Goal: Task Accomplishment & Management: Complete application form

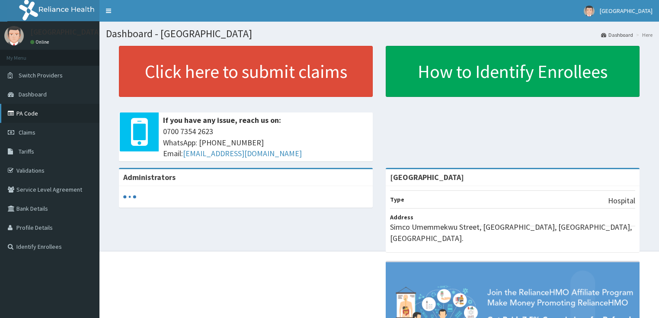
click at [25, 114] on link "PA Code" at bounding box center [49, 113] width 99 height 19
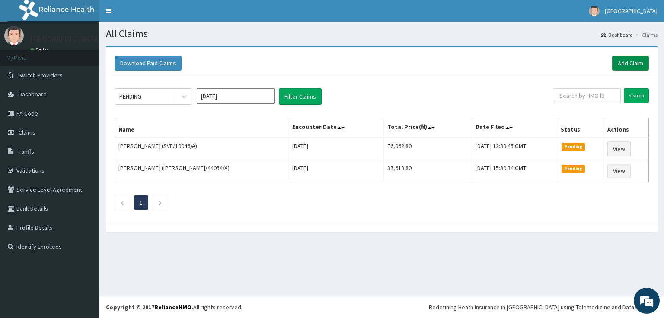
click at [624, 61] on link "Add Claim" at bounding box center [630, 63] width 37 height 15
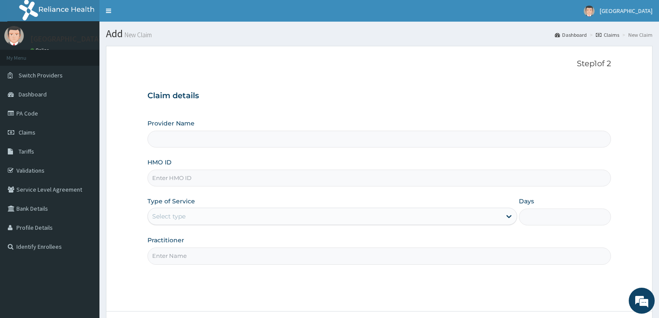
type input "[GEOGRAPHIC_DATA]"
click at [188, 175] on input "HMO ID" at bounding box center [379, 178] width 464 height 17
paste input "OVL/10026/D"
type input "OVL/10026/D"
click at [171, 213] on div "Select type" at bounding box center [168, 216] width 33 height 9
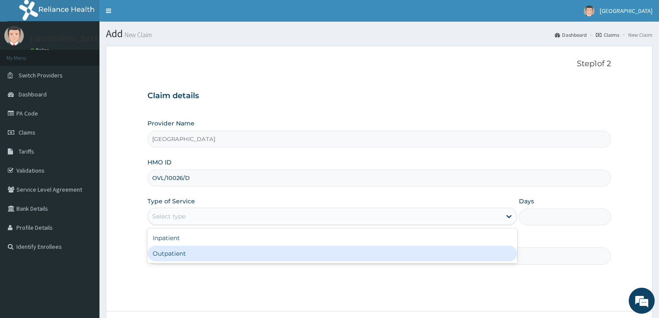
click at [173, 254] on div "Outpatient" at bounding box center [332, 254] width 370 height 16
type input "1"
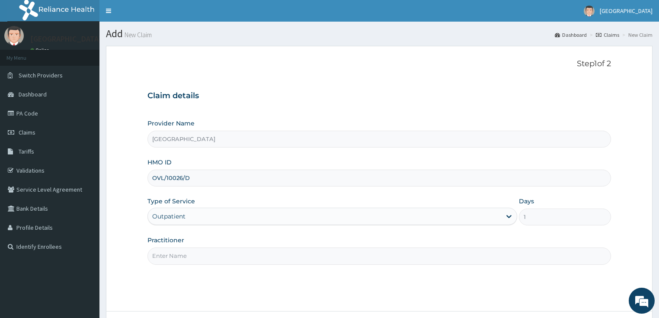
click at [173, 260] on input "Practitioner" at bounding box center [379, 255] width 464 height 17
type input "DR OPEYEMI"
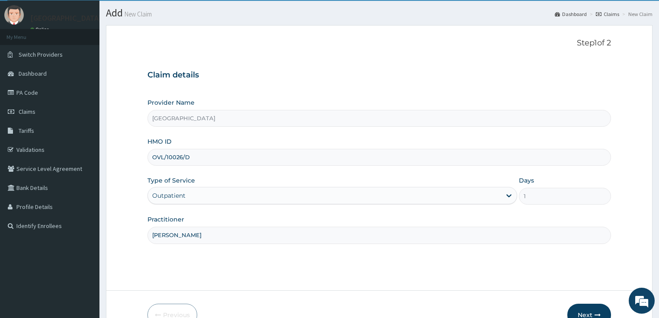
scroll to position [70, 0]
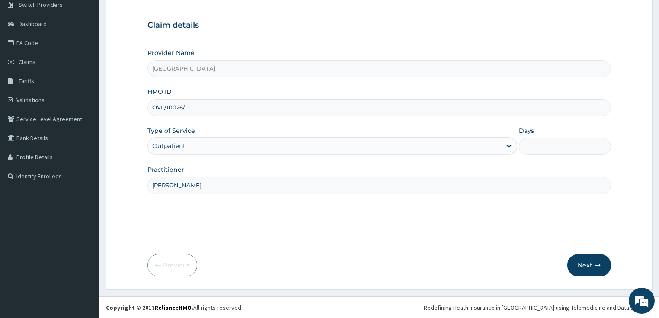
click at [585, 256] on button "Next" at bounding box center [589, 265] width 44 height 22
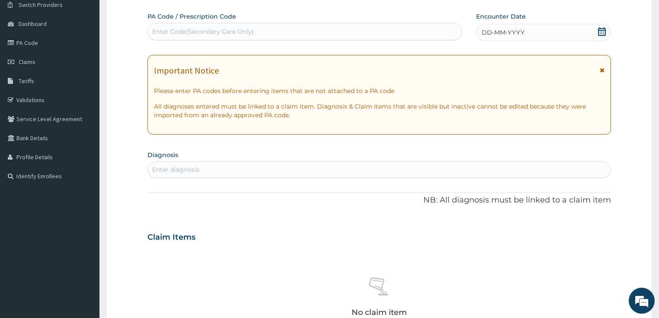
scroll to position [0, 0]
click at [199, 30] on div "Enter Code(Secondary Care Only)" at bounding box center [203, 31] width 102 height 9
paste input "PA/015441"
type input "PA/015441"
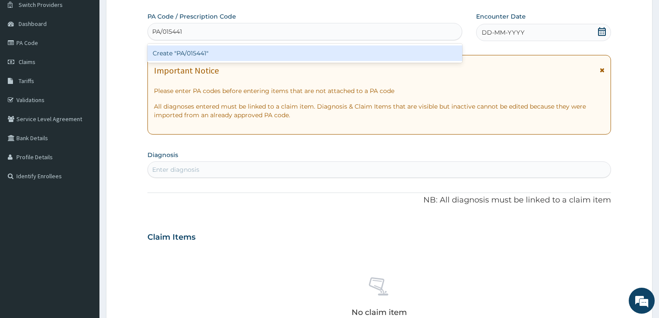
click at [187, 50] on div "Create "PA/015441"" at bounding box center [304, 53] width 315 height 16
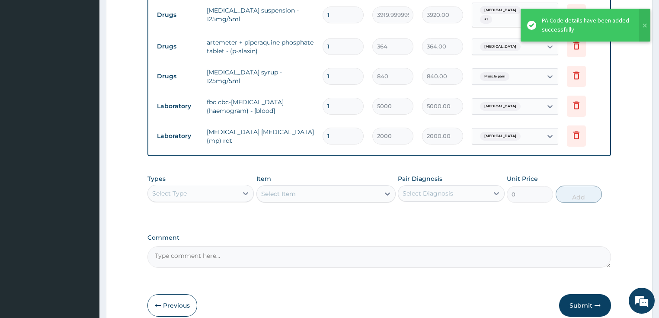
scroll to position [382, 0]
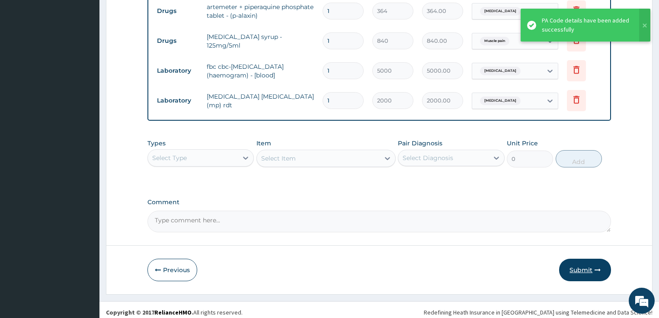
click at [581, 259] on button "Submit" at bounding box center [585, 270] width 52 height 22
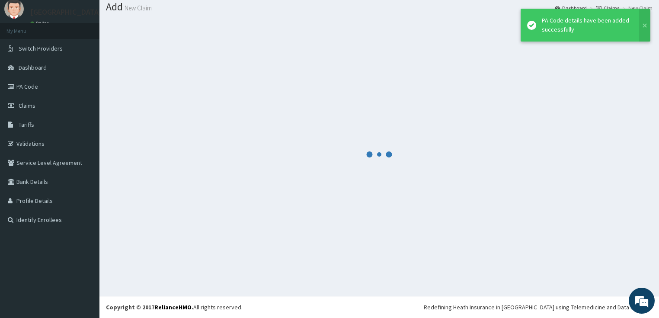
scroll to position [26, 0]
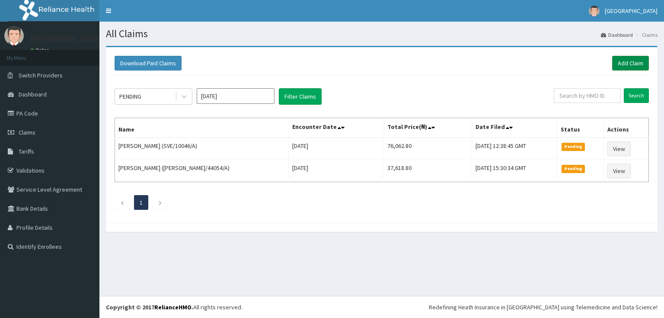
click at [624, 63] on link "Add Claim" at bounding box center [630, 63] width 37 height 15
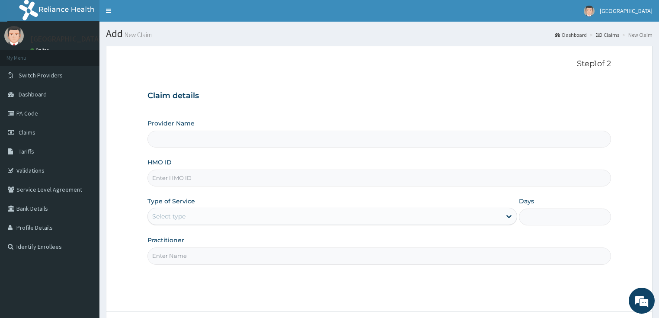
type input "[GEOGRAPHIC_DATA]"
click at [192, 179] on input "HMO ID" at bounding box center [379, 178] width 464 height 17
paste input "HTS/10003/A"
type input "HTS/10003/A"
click at [166, 207] on div "Type of Service Select type" at bounding box center [332, 211] width 370 height 29
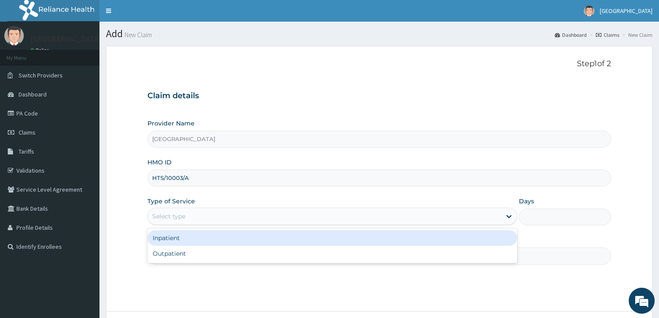
click at [178, 215] on div "Select type" at bounding box center [168, 216] width 33 height 9
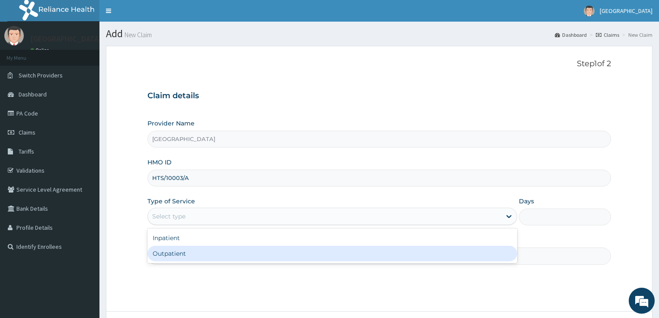
drag, startPoint x: 165, startPoint y: 253, endPoint x: 171, endPoint y: 257, distance: 7.8
click at [166, 255] on div "Outpatient" at bounding box center [332, 254] width 370 height 16
type input "1"
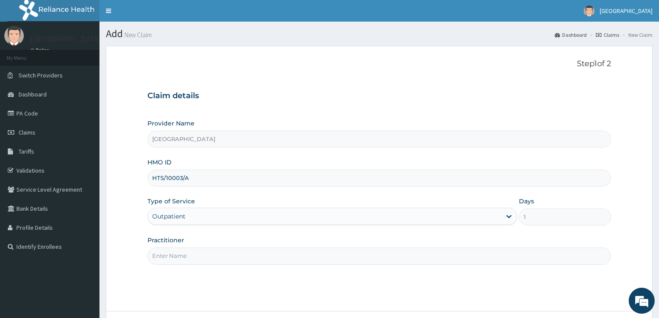
click at [172, 257] on input "Practitioner" at bounding box center [379, 255] width 464 height 17
type input "DR SALAMI"
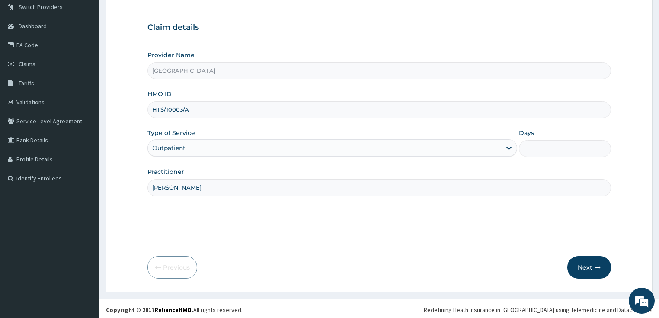
scroll to position [70, 0]
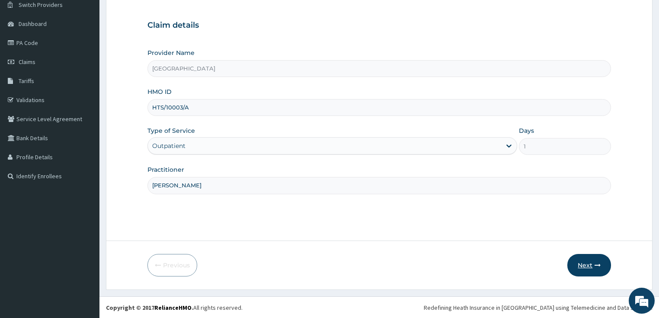
click at [578, 256] on button "Next" at bounding box center [589, 265] width 44 height 22
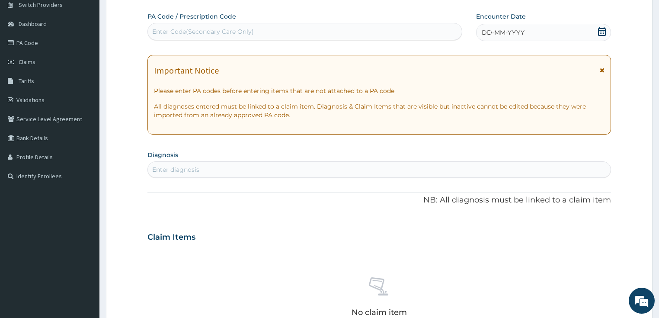
click at [598, 32] on icon at bounding box center [602, 31] width 9 height 9
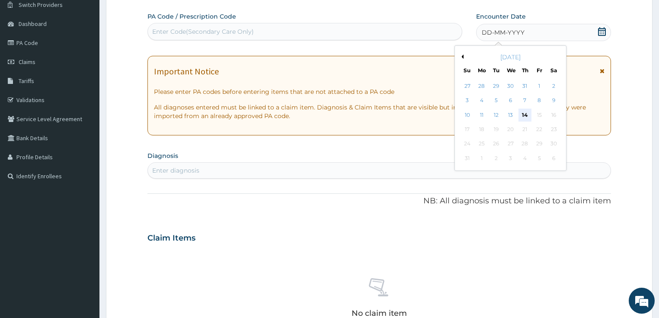
click at [519, 113] on div "14" at bounding box center [524, 115] width 13 height 13
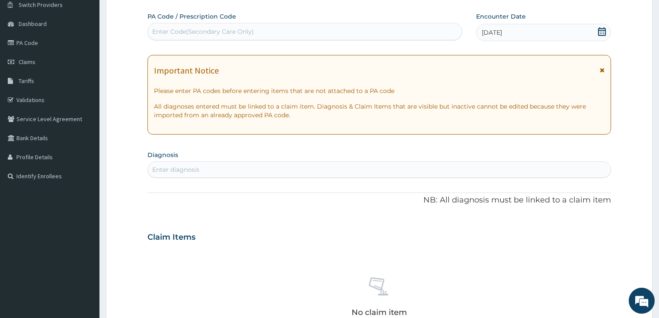
click at [203, 175] on div "Enter diagnosis" at bounding box center [379, 170] width 463 height 14
type input "malar"
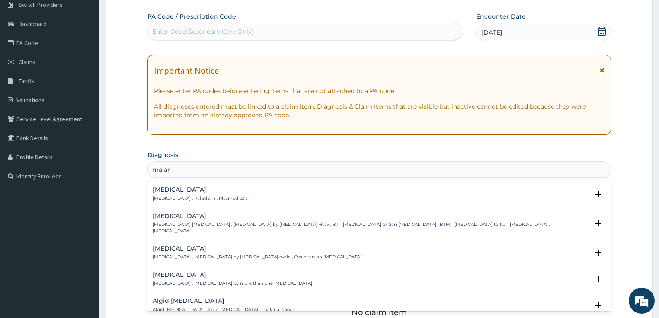
click at [171, 195] on p "Malaria , Paludism , Plasmodiosis" at bounding box center [200, 198] width 95 height 6
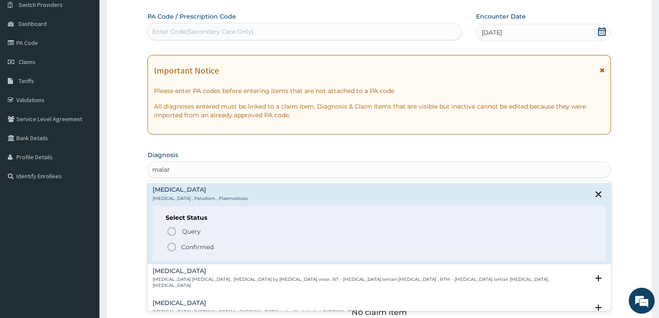
click at [174, 249] on circle "status option filled" at bounding box center [172, 247] width 8 height 8
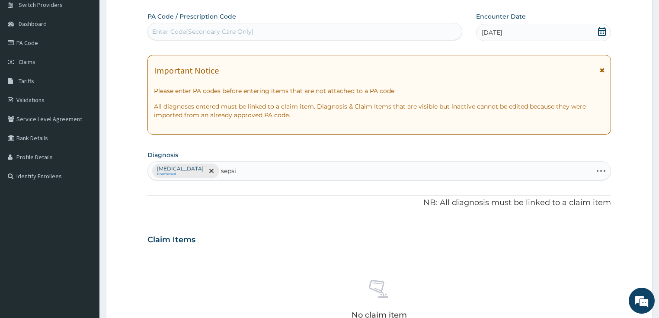
type input "sepsis"
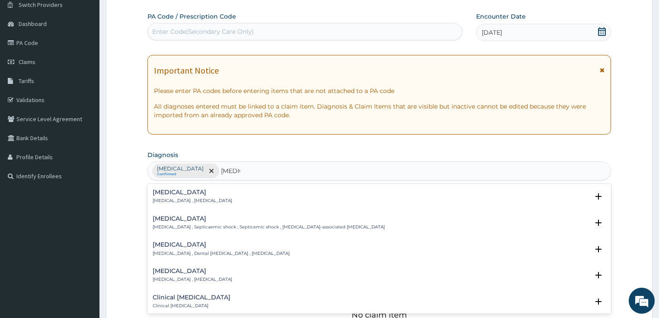
click at [213, 190] on div "Sepsis Systemic infection , Sepsis" at bounding box center [380, 196] width 454 height 15
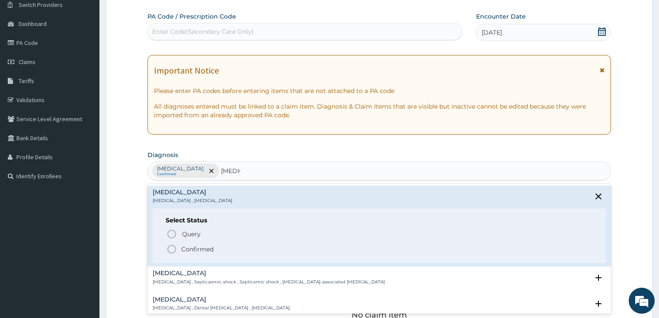
click at [173, 245] on icon "status option filled" at bounding box center [171, 249] width 10 height 10
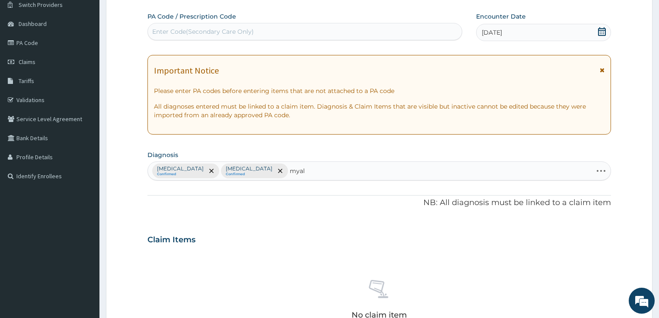
type input "myalg"
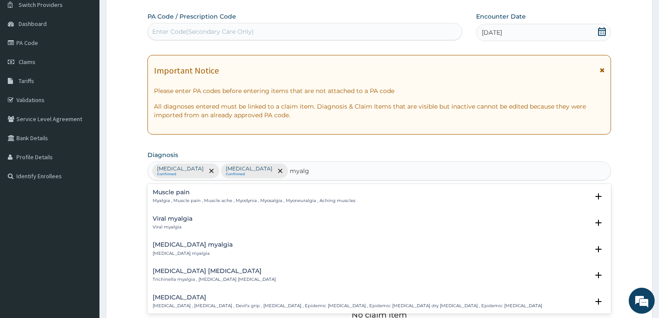
click at [171, 192] on h4 "Muscle pain" at bounding box center [254, 192] width 203 height 6
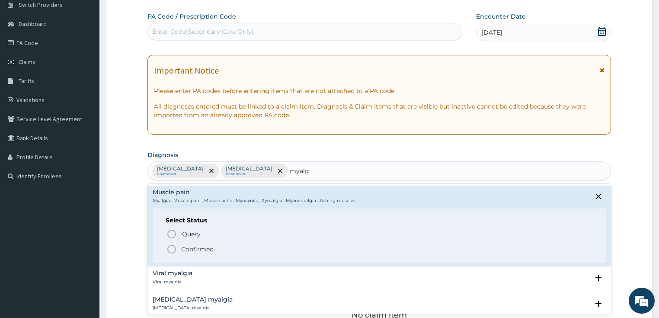
click at [170, 248] on icon "status option filled" at bounding box center [171, 249] width 10 height 10
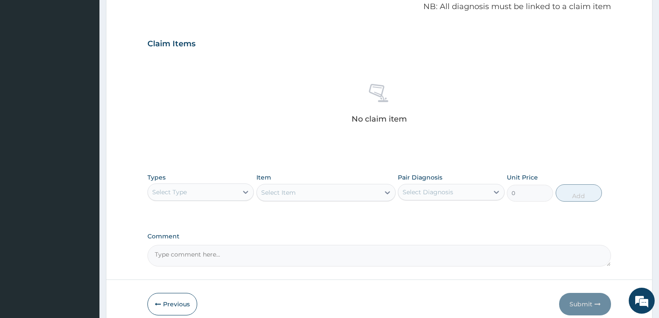
scroll to position [278, 0]
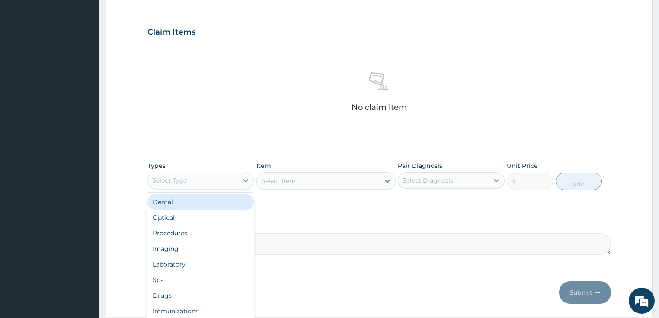
click at [185, 182] on div "Select Type" at bounding box center [169, 180] width 35 height 9
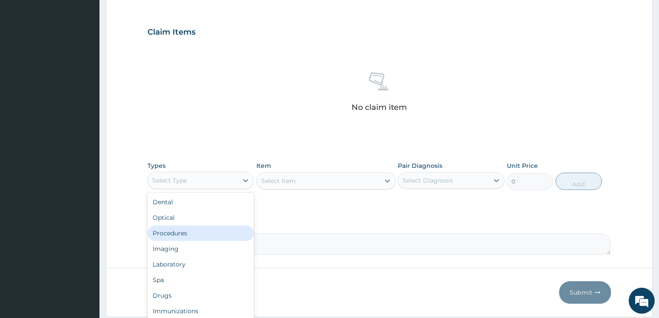
click at [182, 230] on div "Procedures" at bounding box center [200, 233] width 107 height 16
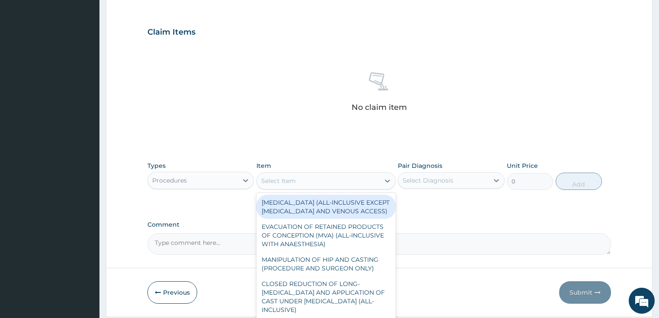
click at [314, 180] on div "Select Item" at bounding box center [318, 181] width 123 height 14
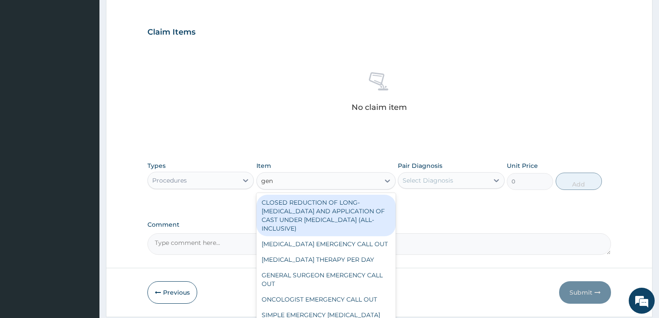
type input "gene"
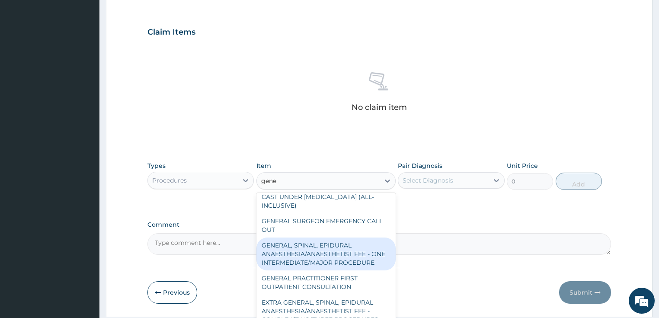
scroll to position [35, 0]
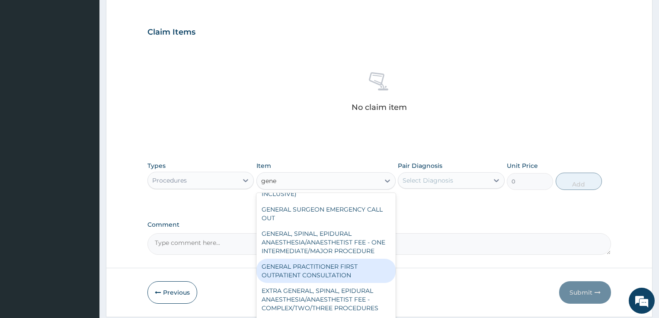
click at [318, 277] on div "GENERAL PRACTITIONER FIRST OUTPATIENT CONSULTATION" at bounding box center [325, 271] width 139 height 24
type input "3750"
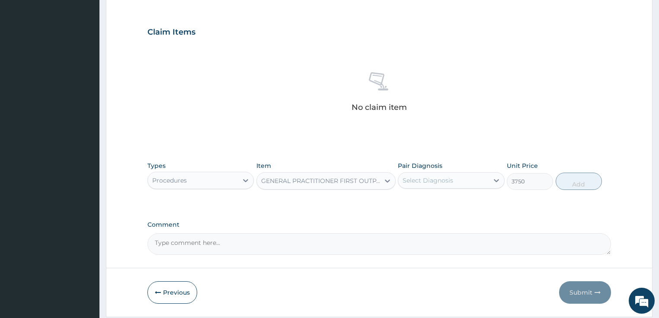
click at [444, 182] on div "Select Diagnosis" at bounding box center [428, 180] width 51 height 9
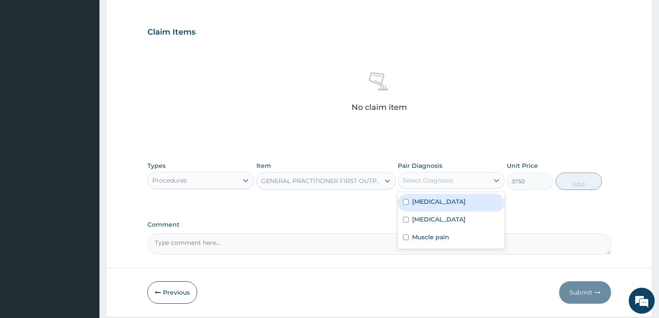
click at [433, 201] on label "Malaria" at bounding box center [439, 201] width 54 height 9
checkbox input "true"
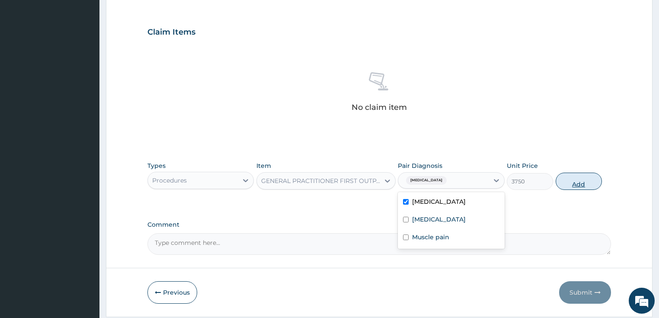
click at [574, 180] on button "Add" at bounding box center [579, 181] width 46 height 17
type input "0"
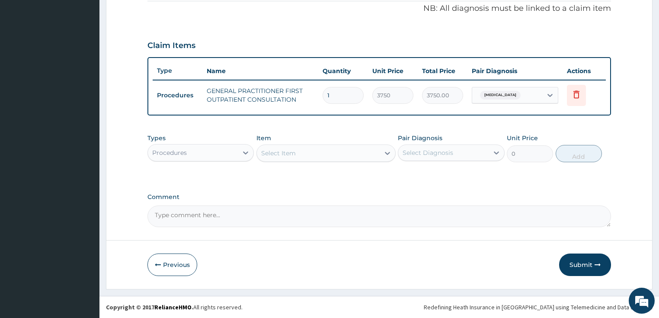
scroll to position [263, 0]
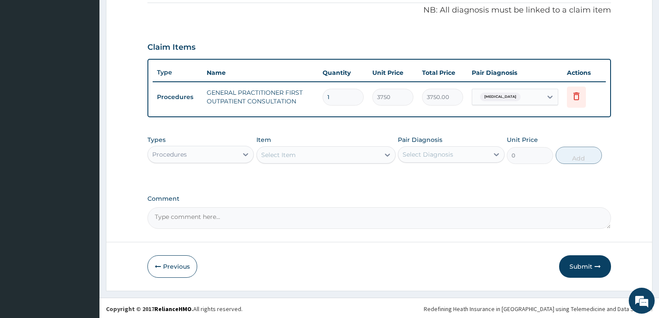
click at [211, 156] on div "Procedures" at bounding box center [193, 154] width 90 height 14
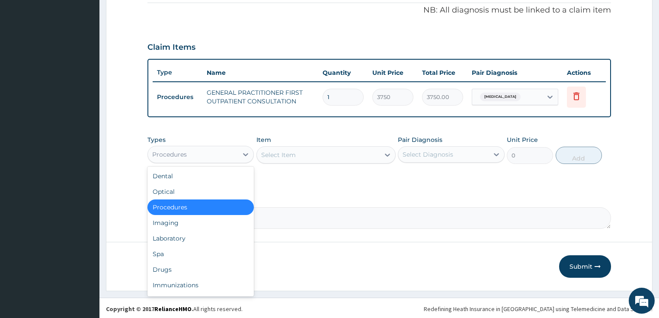
click at [199, 157] on div "Procedures" at bounding box center [193, 154] width 90 height 14
click at [190, 243] on div "Laboratory" at bounding box center [200, 238] width 107 height 16
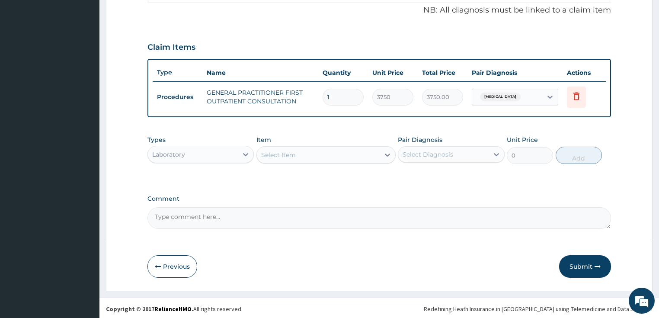
click at [303, 160] on div "Select Item" at bounding box center [318, 155] width 123 height 14
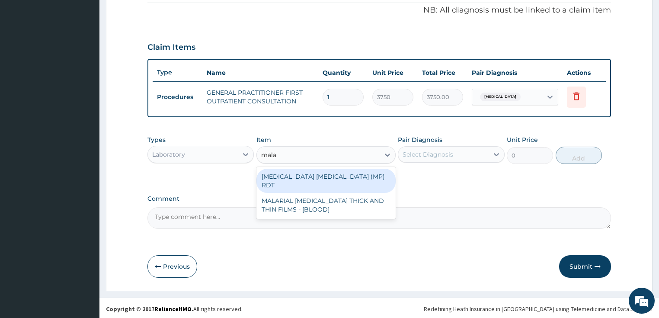
type input "malar"
click at [297, 176] on div "MALARIA PARASITE (MP) RDT" at bounding box center [325, 181] width 139 height 24
type input "2000"
click at [297, 176] on div "Types Laboratory Item option GENERAL PRACTITIONER FIRST OUTPATIENT CONSULTATION…" at bounding box center [379, 156] width 464 height 50
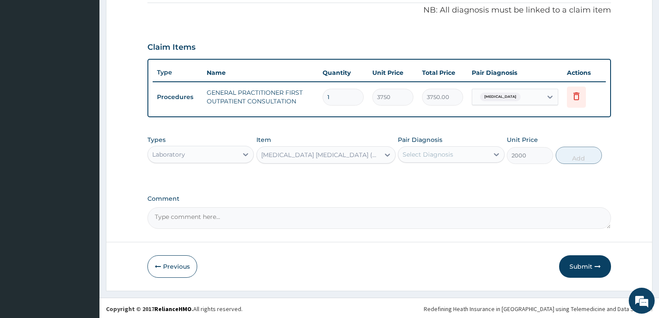
click at [465, 156] on div "Select Diagnosis" at bounding box center [443, 154] width 90 height 14
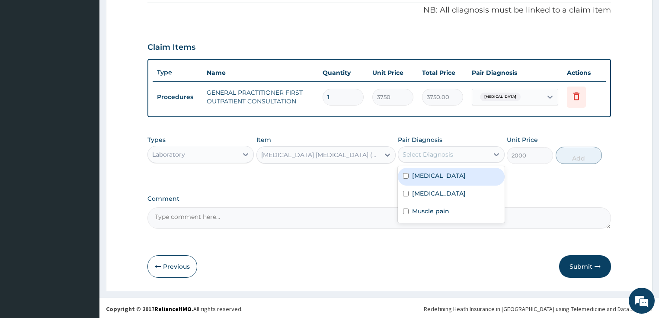
click at [454, 172] on div "Malaria" at bounding box center [451, 177] width 107 height 18
checkbox input "true"
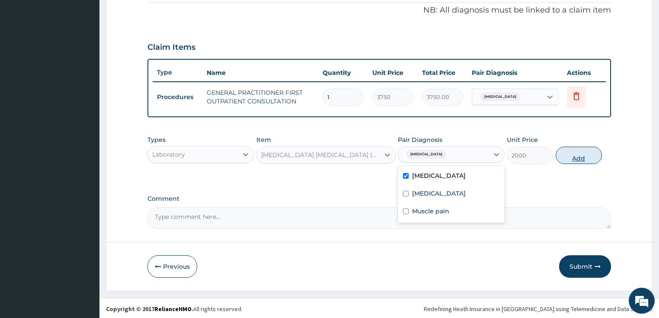
click at [592, 151] on button "Add" at bounding box center [579, 155] width 46 height 17
click at [592, 151] on div "PA Code / Prescription Code Enter Code(Secondary Care Only) Encounter Date 14-0…" at bounding box center [379, 24] width 464 height 409
type input "0"
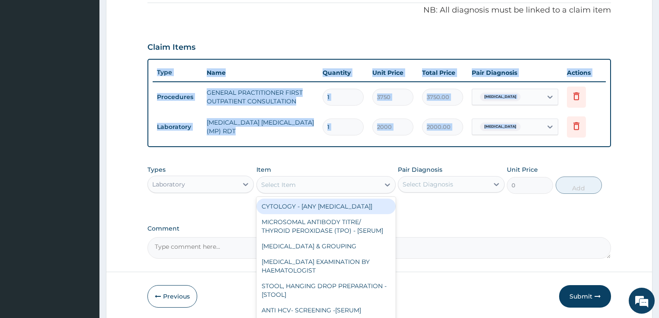
click at [305, 183] on div "Select Item" at bounding box center [318, 185] width 123 height 14
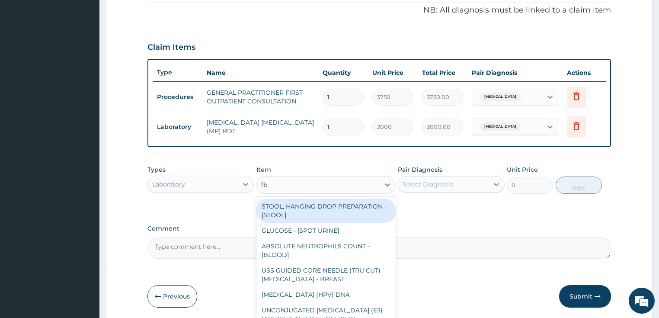
type input "fbc"
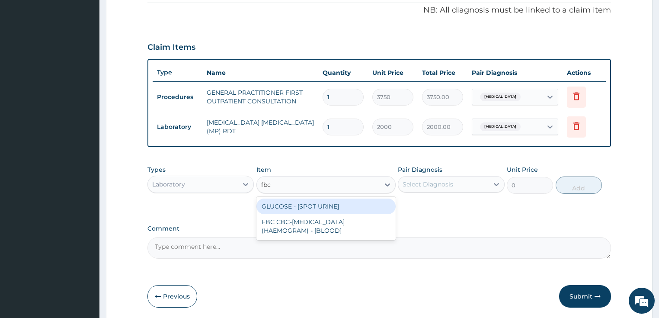
click at [298, 205] on div "GLUCOSE - [SPOT URINE]" at bounding box center [325, 206] width 139 height 16
type input "2187.5"
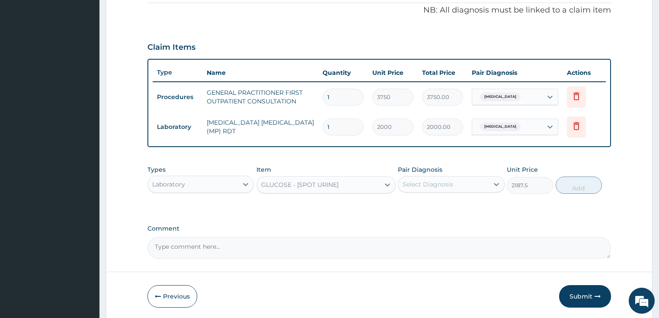
click at [323, 190] on div "GLUCOSE - [SPOT URINE]" at bounding box center [325, 184] width 139 height 17
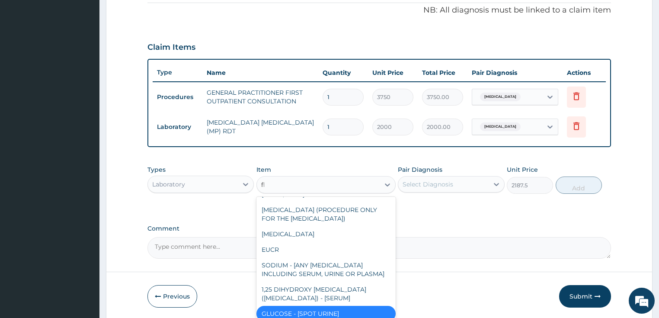
scroll to position [0, 0]
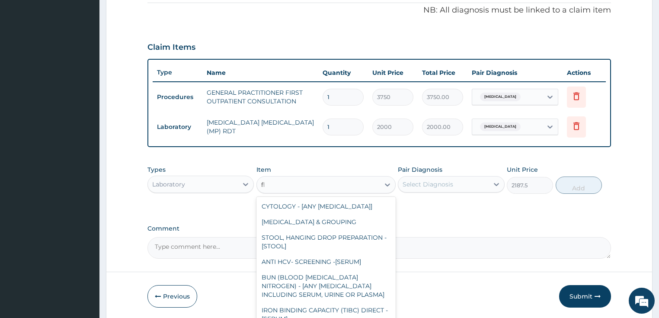
type input "fbc"
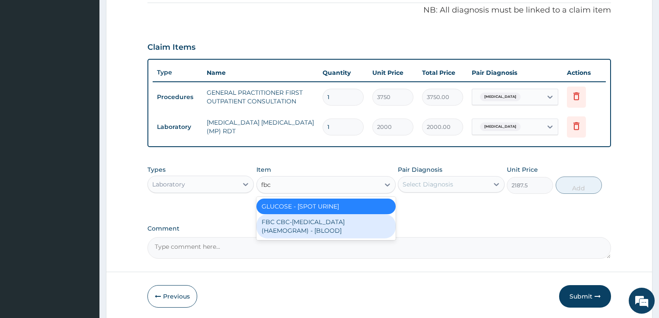
click at [303, 217] on div "FBC CBC-COMPLETE BLOOD COUNT (HAEMOGRAM) - [BLOOD]" at bounding box center [325, 226] width 139 height 24
type input "5000"
click at [303, 217] on div "PA Code / Prescription Code Enter Code(Secondary Care Only) Encounter Date 14-0…" at bounding box center [379, 39] width 464 height 439
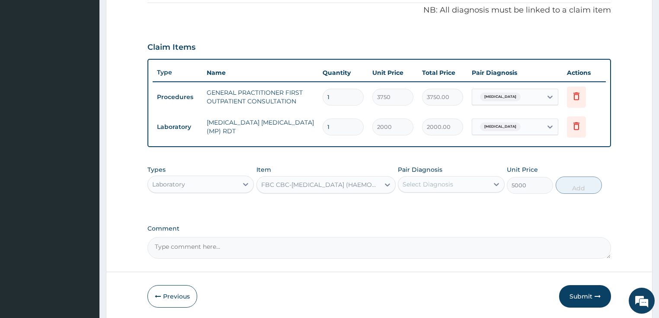
click at [461, 177] on div "Select Diagnosis" at bounding box center [443, 184] width 90 height 14
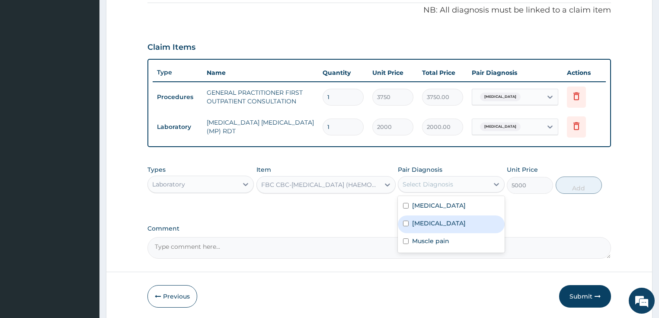
click at [443, 219] on div "Sepsis" at bounding box center [451, 224] width 107 height 18
checkbox input "true"
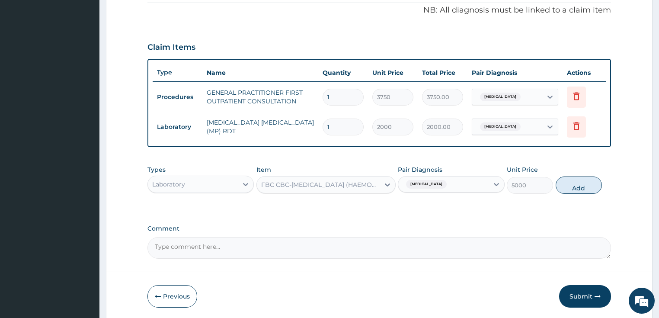
click at [584, 178] on button "Add" at bounding box center [579, 184] width 46 height 17
type input "0"
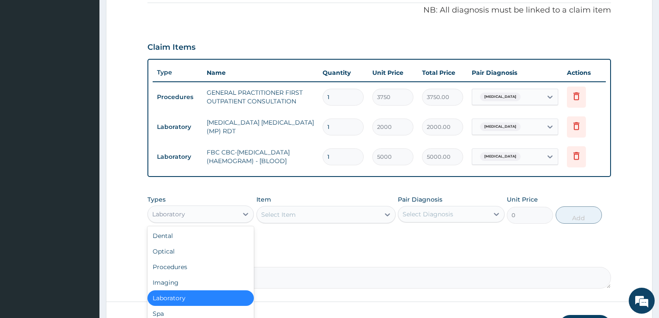
click at [163, 211] on div "Laboratory" at bounding box center [168, 214] width 33 height 9
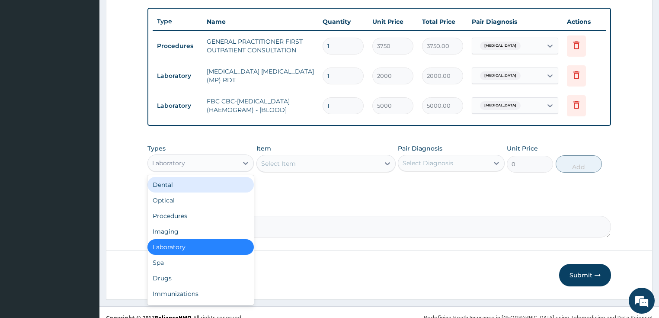
scroll to position [323, 0]
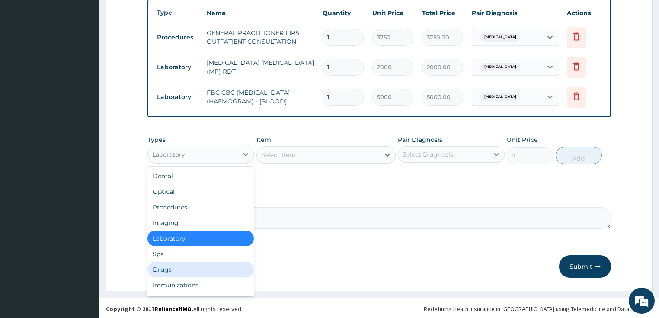
click at [189, 273] on div "Drugs" at bounding box center [200, 270] width 107 height 16
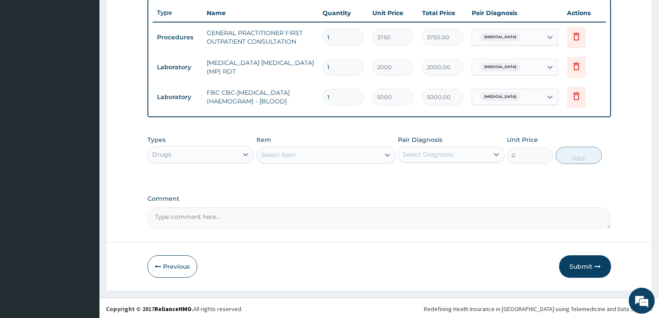
click at [307, 152] on div "Select Item" at bounding box center [318, 155] width 123 height 14
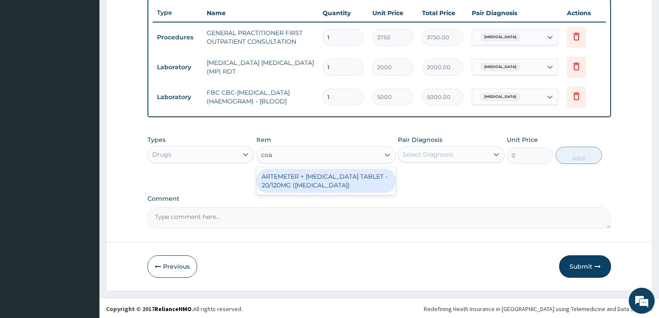
type input "coar"
click at [304, 178] on div "ARTEMETER + LUMEFANTRINE TABLET - 20/120MG (COARTEM)" at bounding box center [325, 181] width 139 height 24
type input "210"
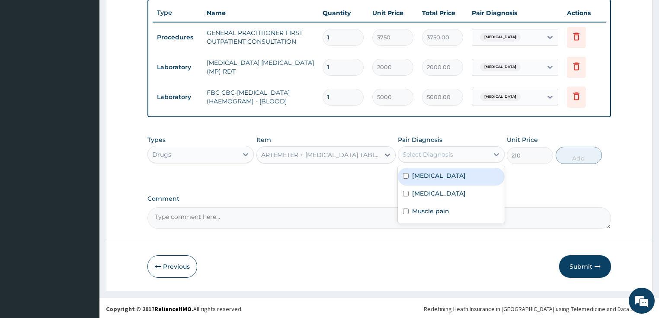
click at [426, 154] on div "Select Diagnosis" at bounding box center [428, 154] width 51 height 9
click at [426, 173] on label "Malaria" at bounding box center [439, 175] width 54 height 9
checkbox input "true"
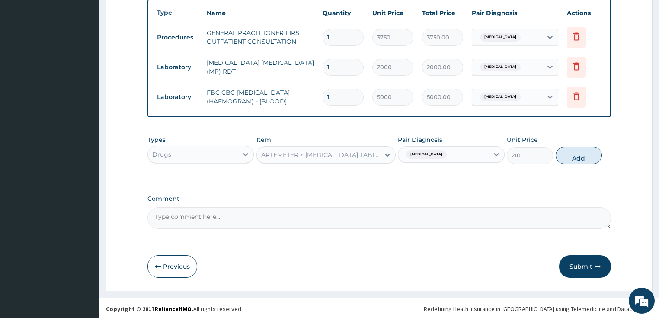
click at [599, 159] on button "Add" at bounding box center [579, 155] width 46 height 17
type input "0"
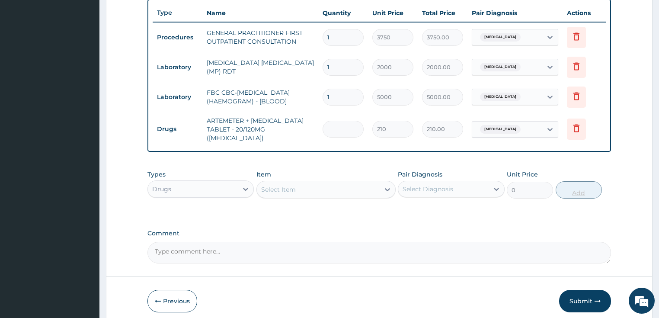
type input "0.00"
type input "2"
type input "420.00"
type input "24"
type input "5040.00"
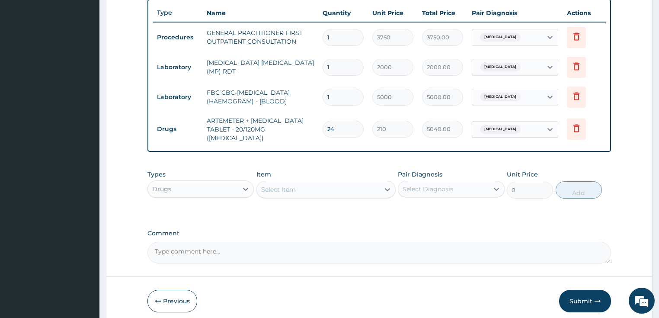
type input "24"
click at [321, 182] on div "Select Item" at bounding box center [318, 189] width 123 height 14
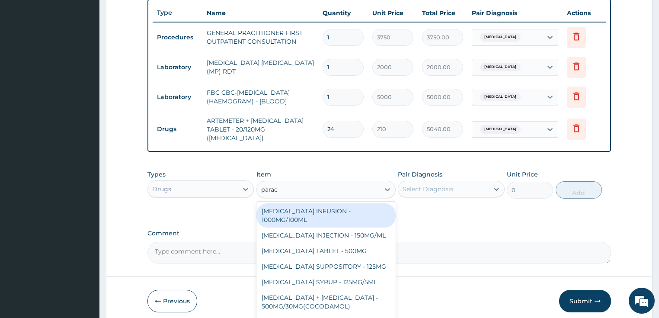
type input "parace"
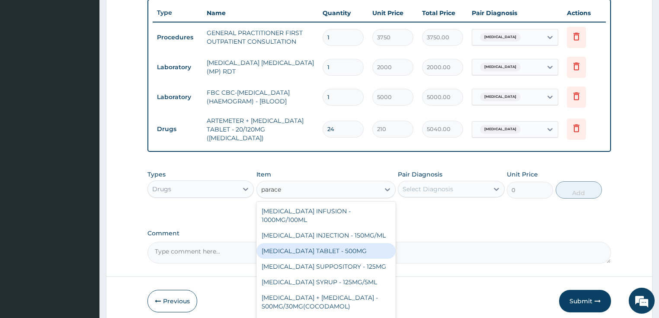
click at [352, 249] on div "PARACETAMOL TABLET - 500MG" at bounding box center [325, 251] width 139 height 16
type input "33.599999999999994"
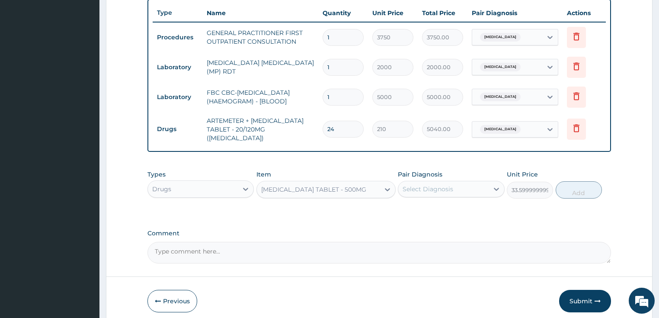
click at [435, 190] on div "Select Diagnosis" at bounding box center [451, 189] width 107 height 16
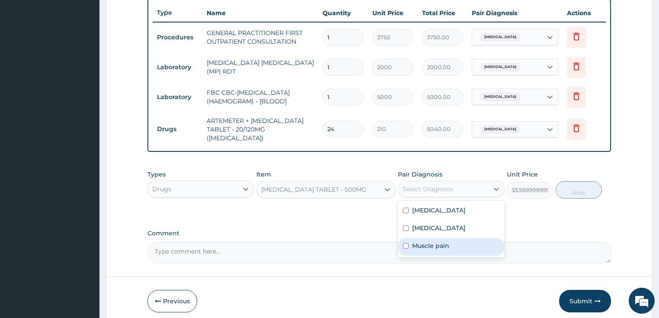
click at [429, 238] on div "Muscle pain" at bounding box center [451, 247] width 107 height 18
checkbox input "true"
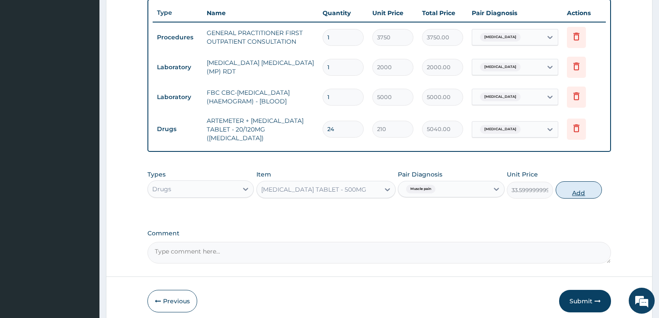
click at [575, 181] on button "Add" at bounding box center [579, 189] width 46 height 17
type input "0"
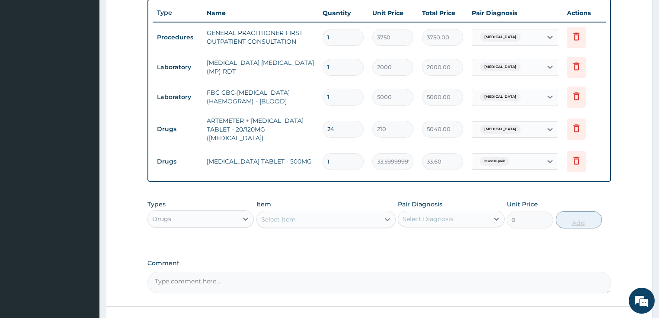
type input "18"
type input "604.80"
type input "18"
click at [278, 224] on div "Types Drugs Item Select Item Pair Diagnosis Select Diagnosis Unit Price 0 Add" at bounding box center [379, 213] width 464 height 37
click at [284, 215] on div "Select Item" at bounding box center [278, 219] width 35 height 9
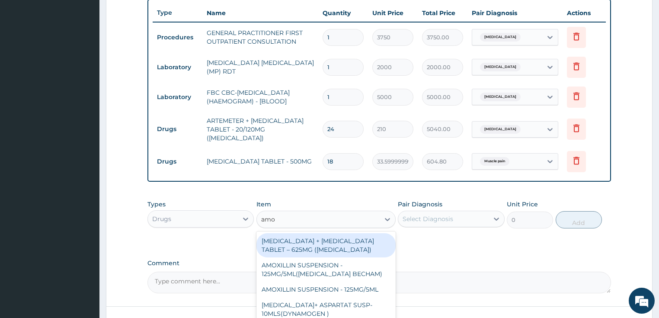
type input "amox"
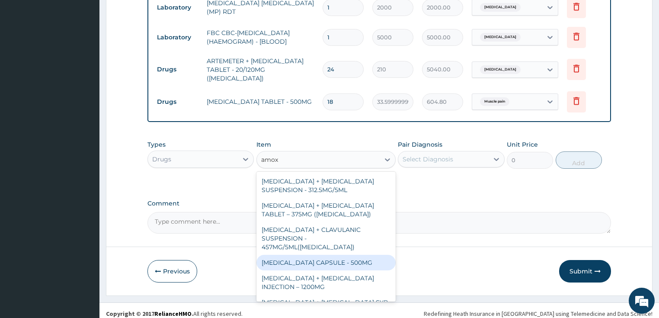
scroll to position [242, 0]
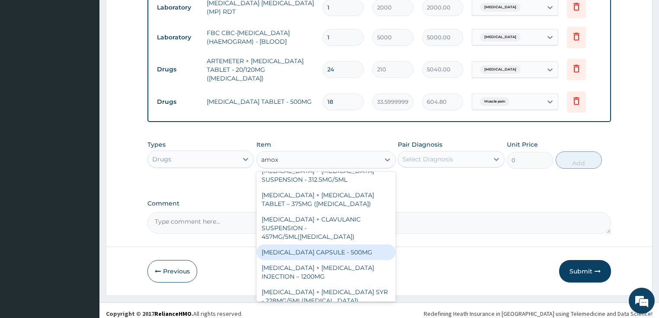
click at [325, 244] on div "AMOXICILLIN CAPSULE - 500MG" at bounding box center [325, 252] width 139 height 16
type input "112"
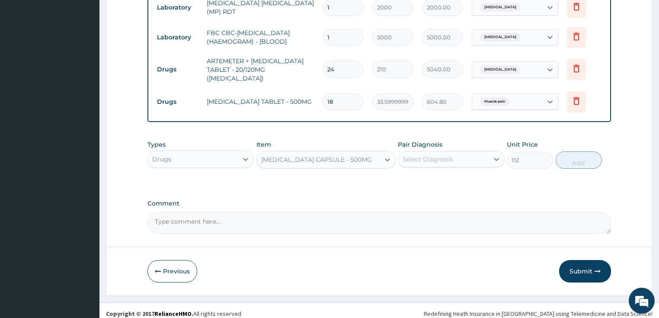
click at [446, 160] on div "Select Diagnosis" at bounding box center [451, 159] width 107 height 16
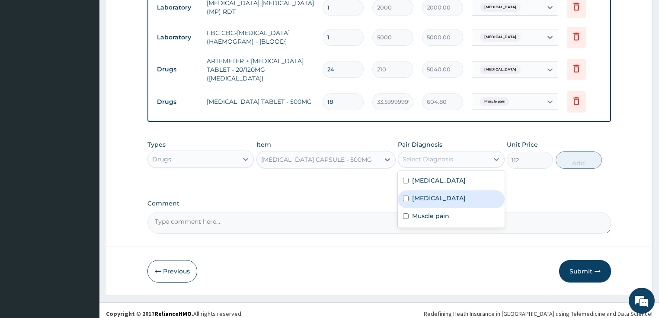
click at [437, 192] on div "Sepsis" at bounding box center [451, 199] width 107 height 18
checkbox input "true"
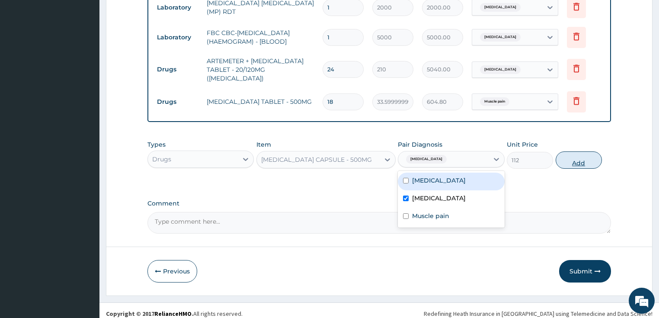
click at [589, 157] on button "Add" at bounding box center [579, 159] width 46 height 17
type input "0"
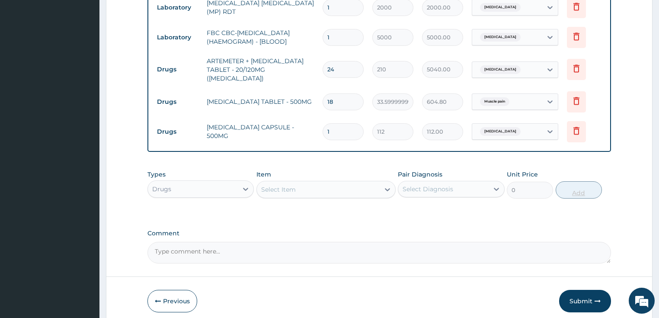
type input "15"
type input "1680.00"
type input "15"
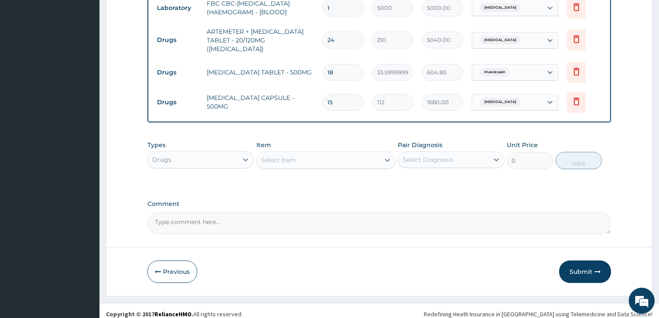
click at [579, 260] on button "Submit" at bounding box center [585, 271] width 52 height 22
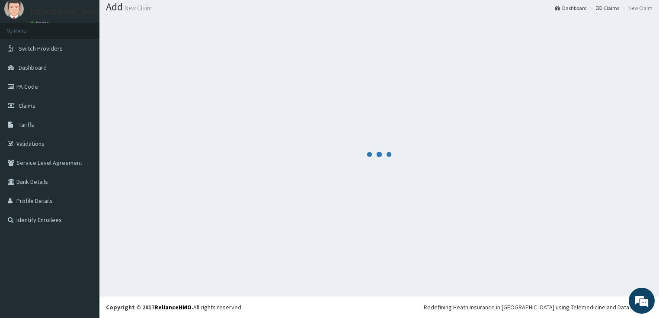
scroll to position [26, 0]
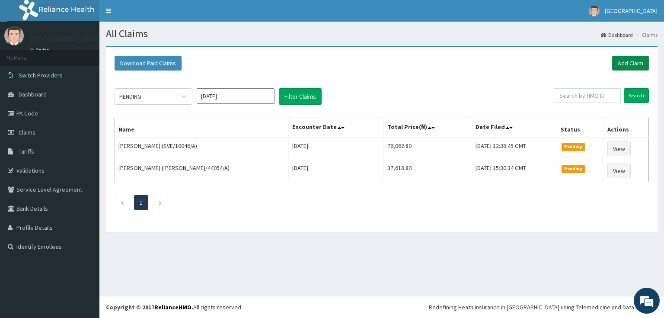
click at [630, 62] on link "Add Claim" at bounding box center [630, 63] width 37 height 15
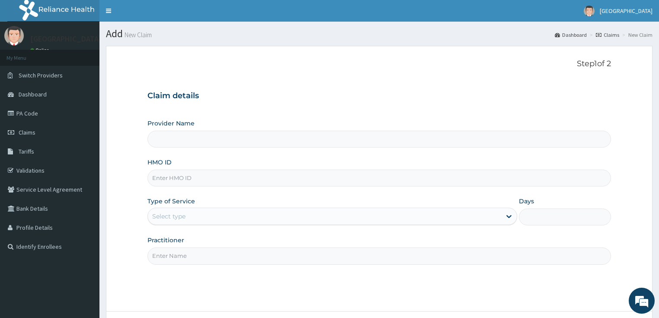
click at [206, 176] on input "HMO ID" at bounding box center [379, 178] width 464 height 17
paste input "HTS/10003/E"
type input "HTS/10003/E"
type input "[GEOGRAPHIC_DATA]"
type input "HTS/10003/E"
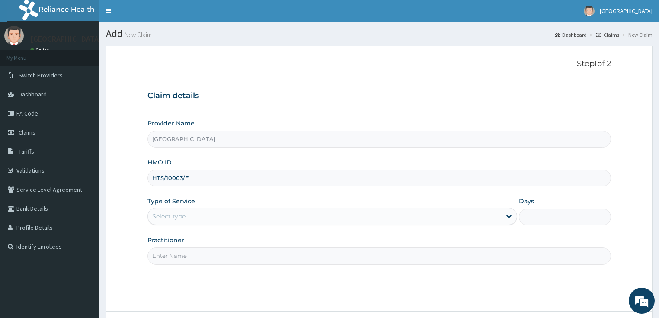
drag, startPoint x: 181, startPoint y: 211, endPoint x: 175, endPoint y: 227, distance: 16.6
click at [179, 211] on div "Select type" at bounding box center [324, 216] width 353 height 14
click at [175, 264] on div "Step 1 of 2 Claim details Provider Name Bidems Victory Hospital HMO ID HTS/1000…" at bounding box center [379, 178] width 464 height 238
drag, startPoint x: 192, startPoint y: 225, endPoint x: 196, endPoint y: 218, distance: 8.3
click at [194, 221] on div "Provider Name Bidems Victory Hospital HMO ID HTS/10003/E Type of Service Select…" at bounding box center [379, 191] width 464 height 145
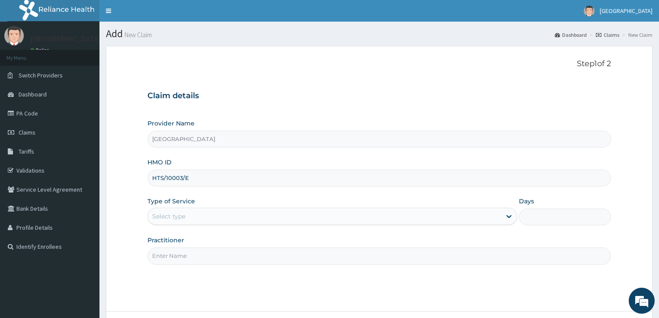
click at [196, 218] on div "Select type" at bounding box center [324, 216] width 353 height 14
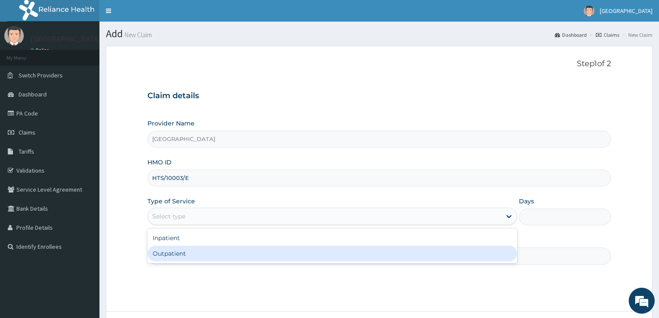
click at [182, 251] on div "Outpatient" at bounding box center [332, 254] width 370 height 16
type input "1"
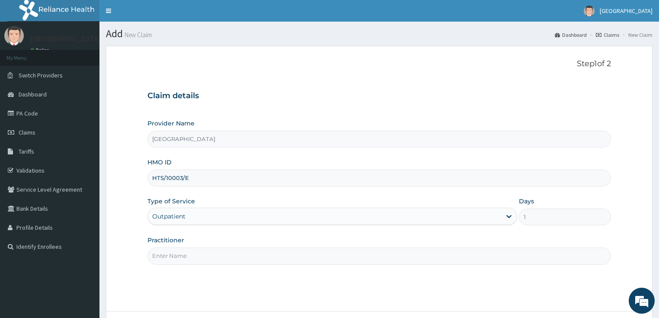
click at [192, 251] on input "Practitioner" at bounding box center [379, 255] width 464 height 17
type input "DR SALAMI"
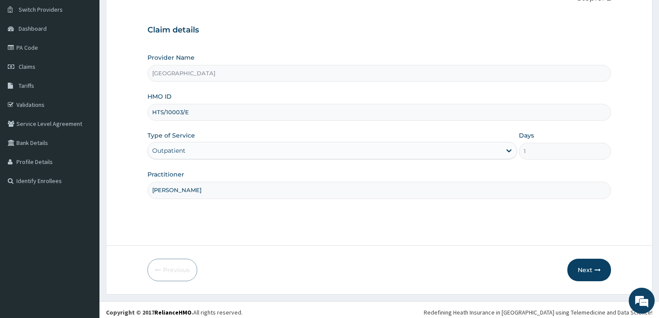
scroll to position [70, 0]
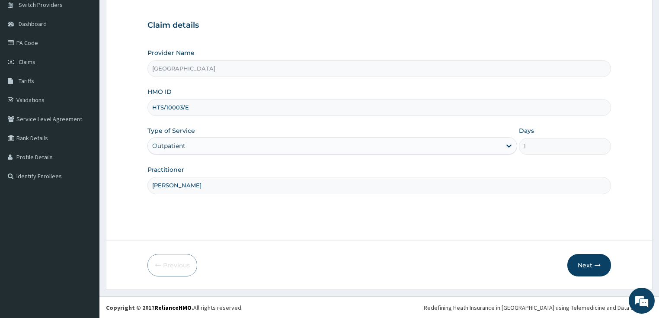
click at [587, 261] on button "Next" at bounding box center [589, 265] width 44 height 22
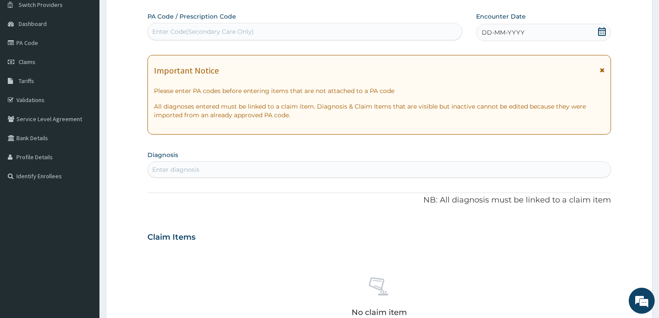
click at [598, 36] on span at bounding box center [602, 32] width 9 height 11
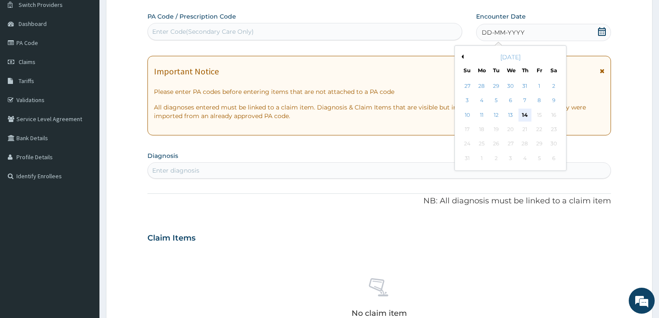
click at [525, 111] on div "14" at bounding box center [524, 115] width 13 height 13
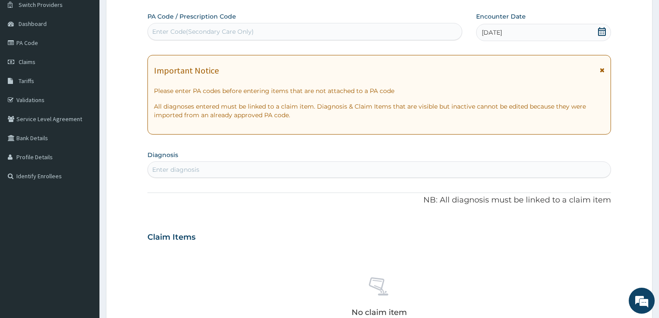
click at [180, 163] on div "Enter diagnosis" at bounding box center [379, 170] width 463 height 14
type input "malar"
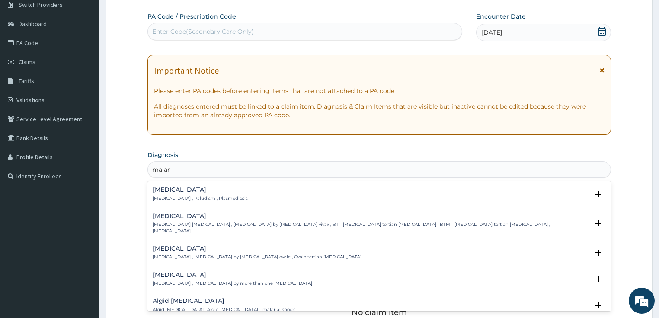
click at [173, 192] on h4 "Malaria" at bounding box center [200, 189] width 95 height 6
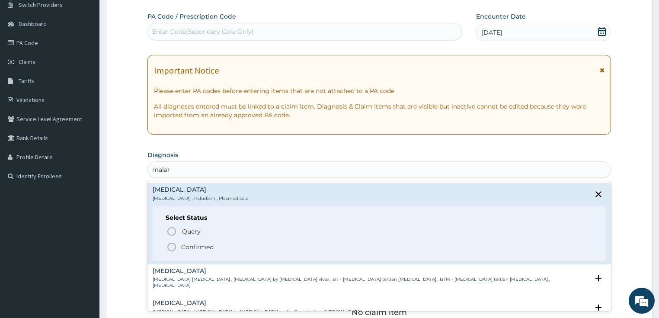
click at [176, 246] on span "Confirmed" at bounding box center [379, 247] width 427 height 10
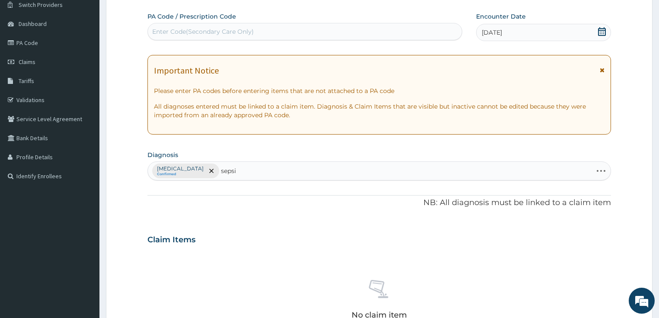
type input "sepsis"
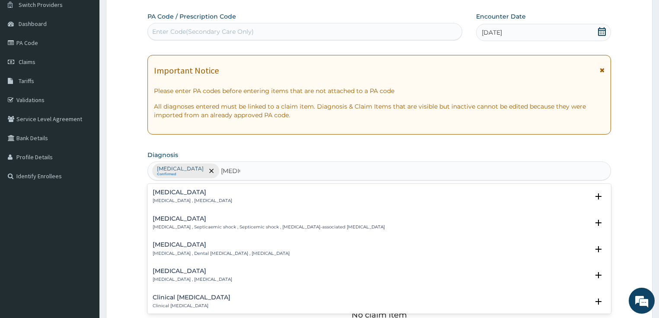
click at [174, 198] on div "Sepsis Systemic infection , Sepsis" at bounding box center [193, 196] width 80 height 15
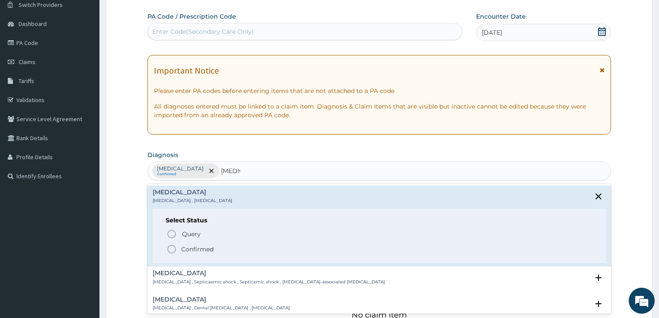
click at [178, 251] on span "Confirmed" at bounding box center [379, 249] width 427 height 10
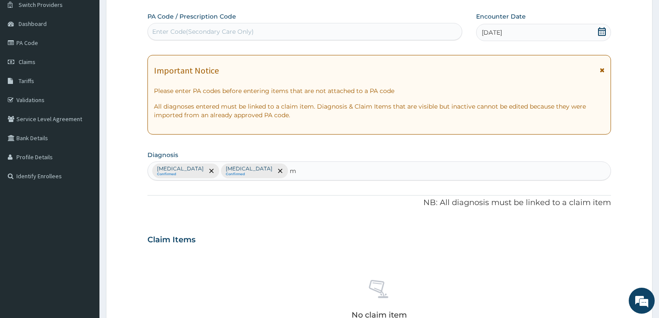
type input "m"
type input "fever"
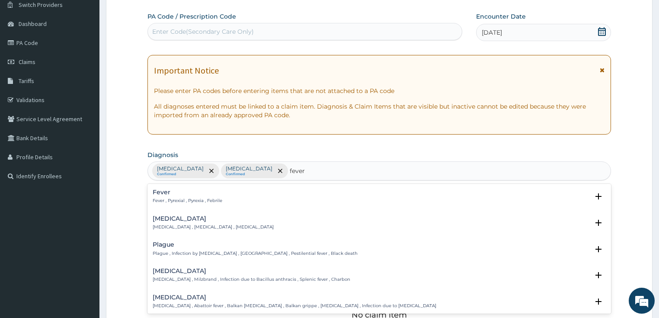
click at [174, 196] on div "Fever Fever , Pyrexial , Pyrexia , Febrile" at bounding box center [188, 196] width 70 height 15
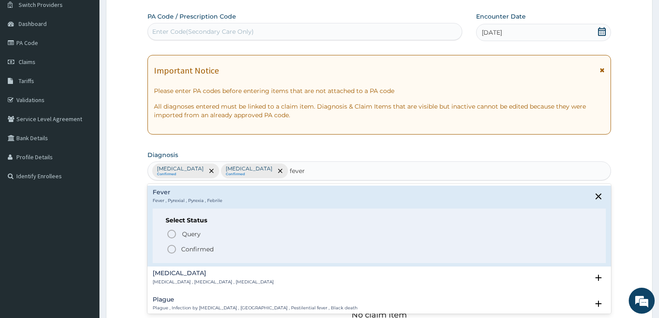
click at [173, 244] on icon "status option filled" at bounding box center [171, 249] width 10 height 10
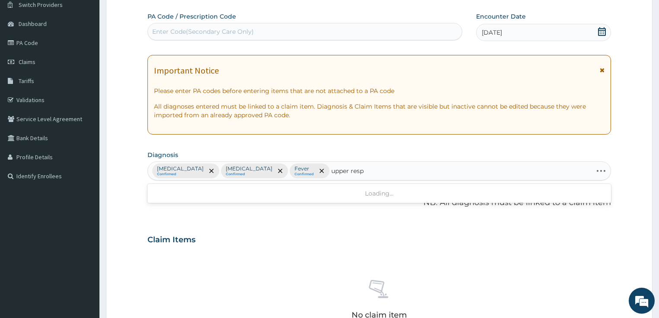
type input "upper respi"
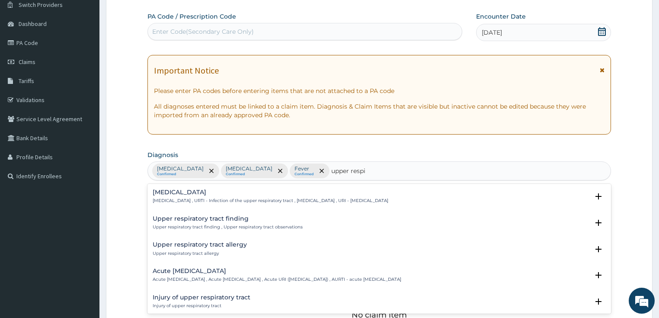
click at [173, 196] on div "Upper respiratory infection Upper respiratory infection , URTI - Infection of t…" at bounding box center [271, 196] width 236 height 15
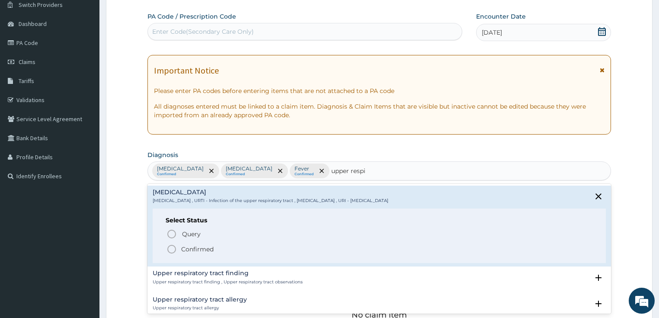
click at [177, 256] on div "Select Status Query Query covers suspected (?), Keep in view (kiv), Ruled out (…" at bounding box center [380, 235] width 454 height 55
click at [180, 246] on span "Confirmed" at bounding box center [379, 249] width 427 height 10
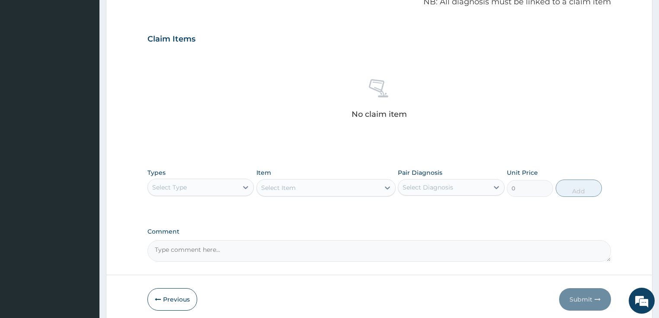
scroll to position [278, 0]
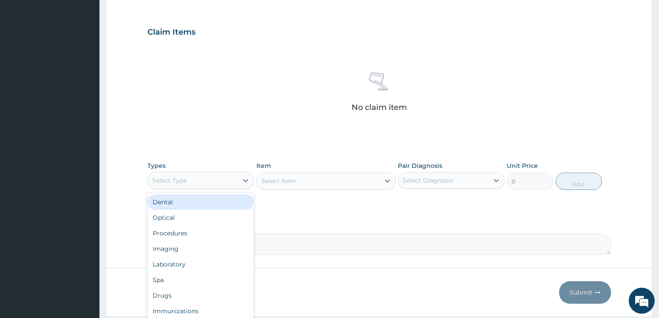
drag, startPoint x: 202, startPoint y: 176, endPoint x: 203, endPoint y: 189, distance: 12.5
click at [202, 177] on div "Select Type" at bounding box center [193, 180] width 90 height 14
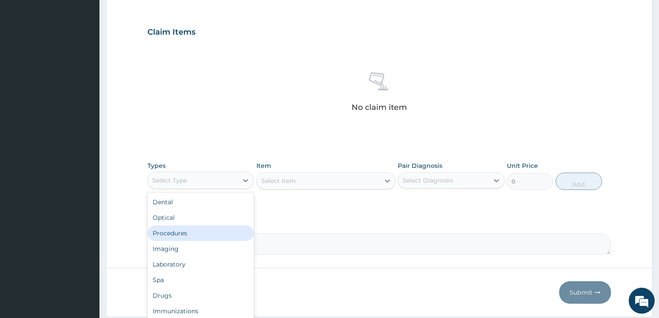
click at [195, 230] on div "Procedures" at bounding box center [200, 233] width 107 height 16
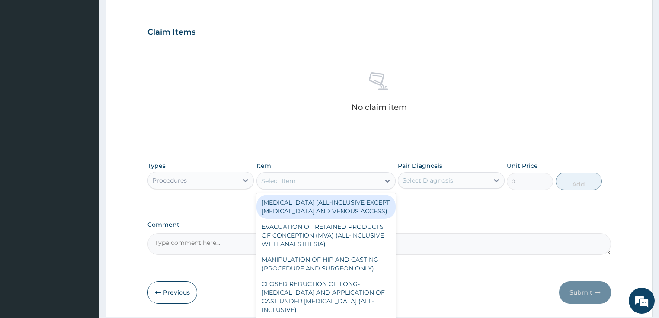
click at [290, 181] on div "Select Item" at bounding box center [278, 180] width 35 height 9
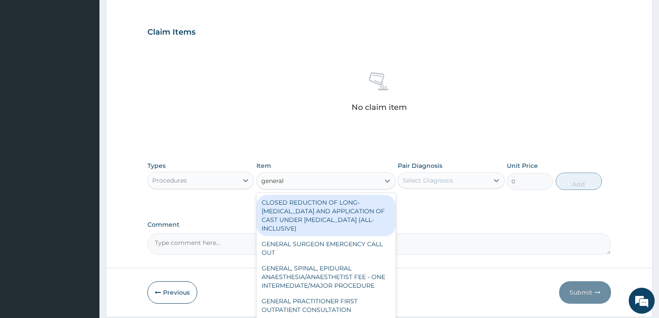
type input "general"
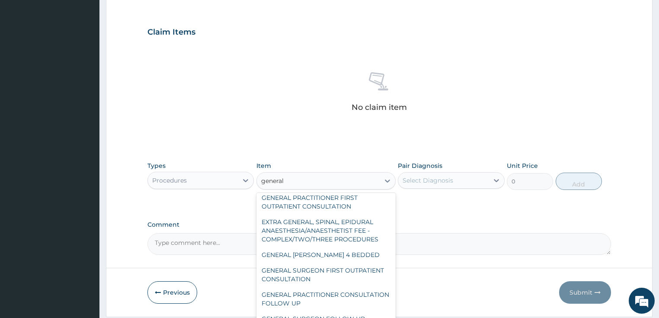
scroll to position [104, 0]
click at [306, 209] on div "GENERAL PRACTITIONER FIRST OUTPATIENT CONSULTATION" at bounding box center [325, 201] width 139 height 24
type input "3750"
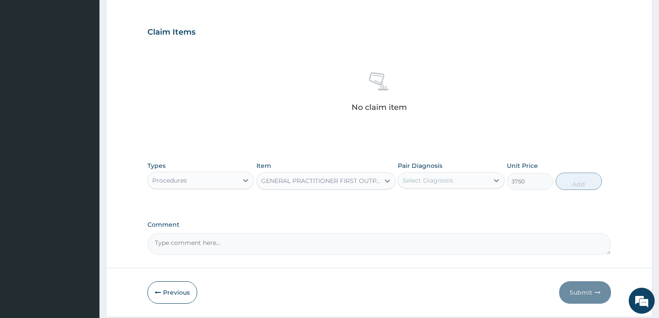
click at [306, 209] on div "PA Code / Prescription Code Enter Code(Secondary Care Only) Encounter Date 14-0…" at bounding box center [379, 30] width 464 height 450
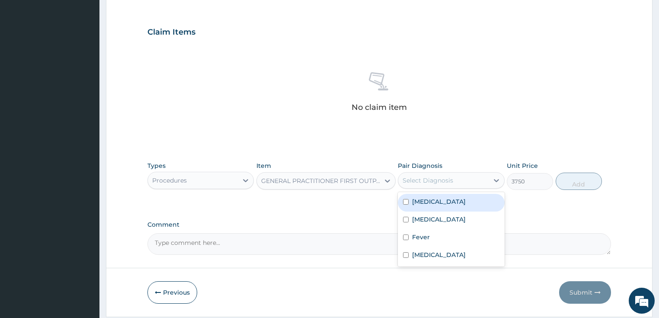
click at [417, 179] on div "Select Diagnosis" at bounding box center [428, 180] width 51 height 9
click at [407, 198] on div "Malaria" at bounding box center [451, 203] width 107 height 18
checkbox input "true"
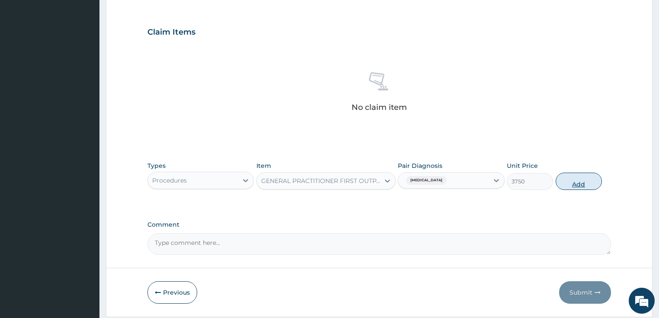
click at [582, 173] on button "Add" at bounding box center [579, 181] width 46 height 17
type input "0"
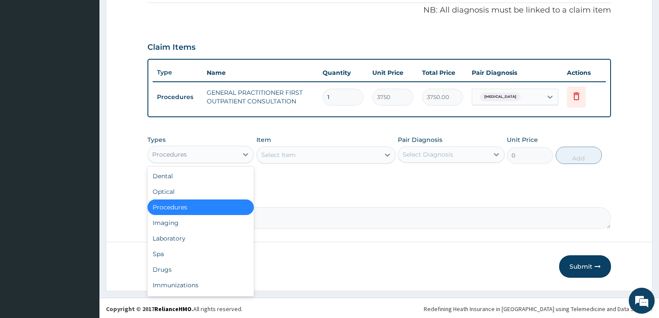
click at [197, 157] on div "Procedures" at bounding box center [193, 154] width 90 height 14
click at [192, 237] on div "Laboratory" at bounding box center [200, 238] width 107 height 16
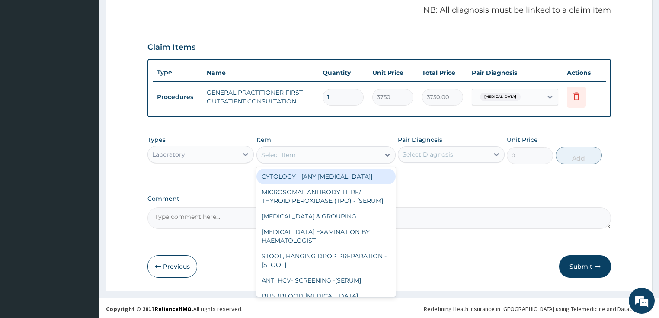
click at [264, 150] on div "Select Item" at bounding box center [278, 154] width 35 height 9
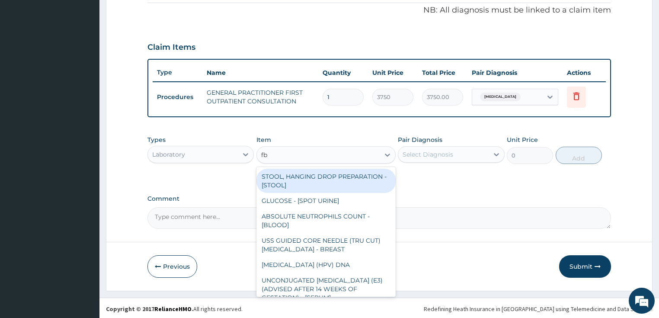
type input "fbc"
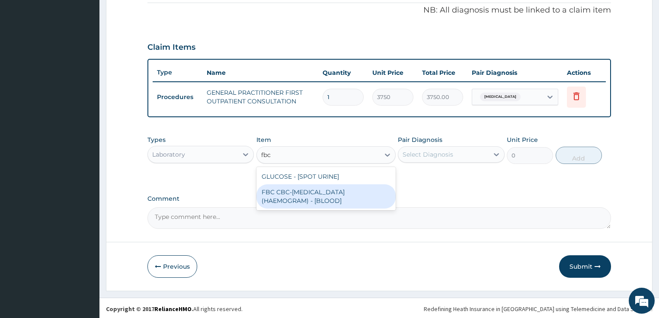
click at [289, 190] on div "FBC CBC-COMPLETE BLOOD COUNT (HAEMOGRAM) - [BLOOD]" at bounding box center [325, 196] width 139 height 24
type input "5000"
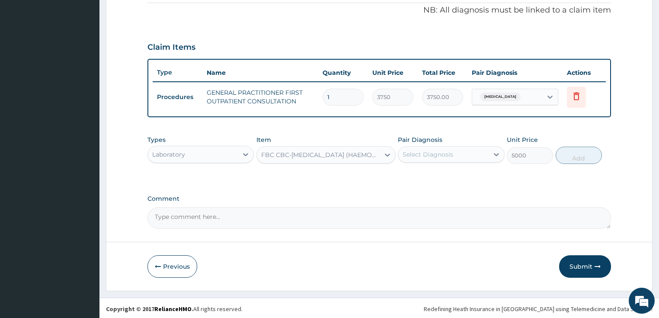
click at [470, 152] on div "Select Diagnosis" at bounding box center [443, 154] width 90 height 14
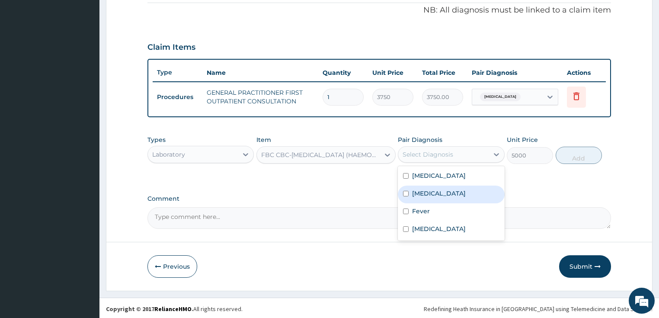
click at [441, 188] on div "Sepsis" at bounding box center [451, 195] width 107 height 18
checkbox input "true"
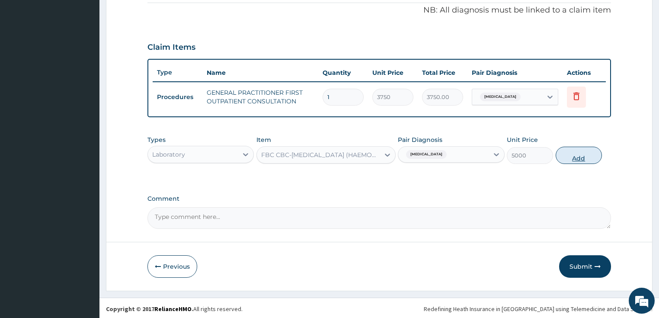
click at [583, 159] on button "Add" at bounding box center [579, 155] width 46 height 17
type input "0"
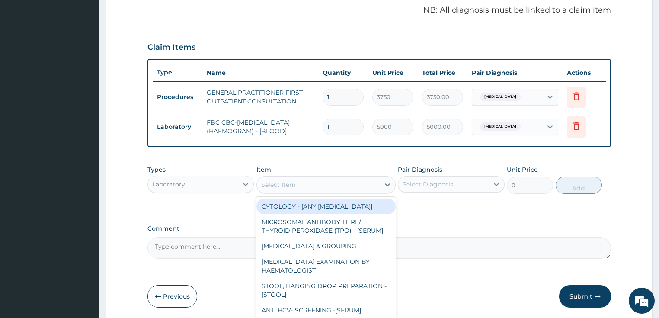
click at [355, 189] on div "Select Item" at bounding box center [318, 185] width 123 height 14
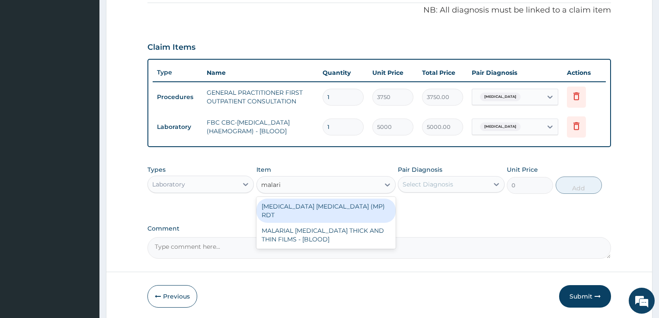
type input "malaria"
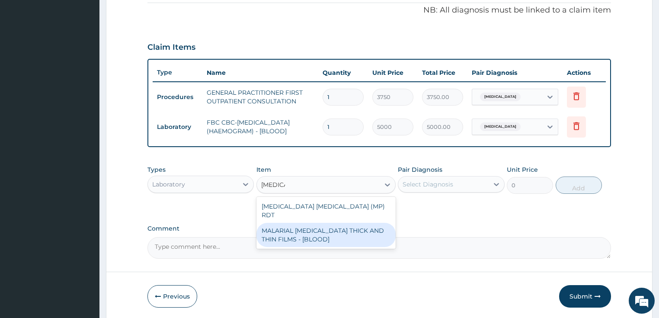
click at [349, 223] on div "MALARIAL PARASITE THICK AND THIN FILMS - [BLOOD]" at bounding box center [325, 235] width 139 height 24
type input "2187.5"
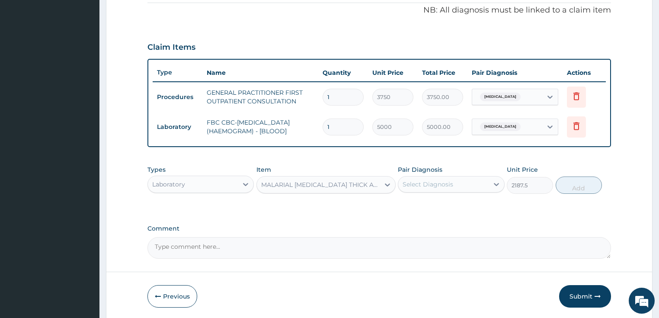
drag, startPoint x: 446, startPoint y: 169, endPoint x: 440, endPoint y: 179, distance: 12.2
click at [446, 170] on div "Pair Diagnosis Select Diagnosis" at bounding box center [451, 179] width 107 height 29
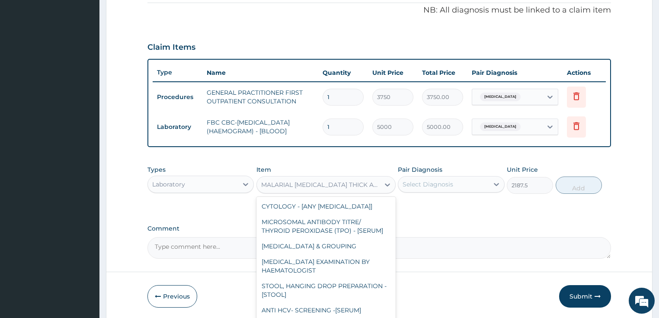
click at [351, 190] on div "MALARIAL PARASITE THICK AND THIN FILMS - [BLOOD]" at bounding box center [325, 184] width 139 height 17
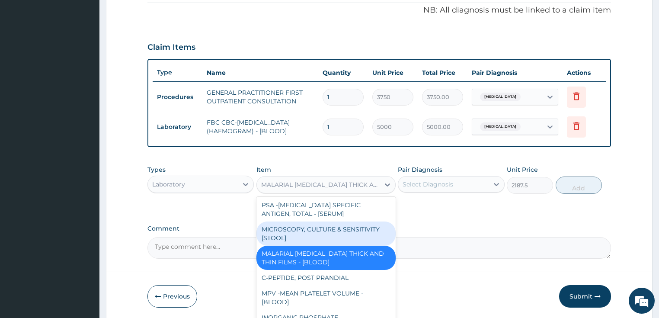
scroll to position [4891, 0]
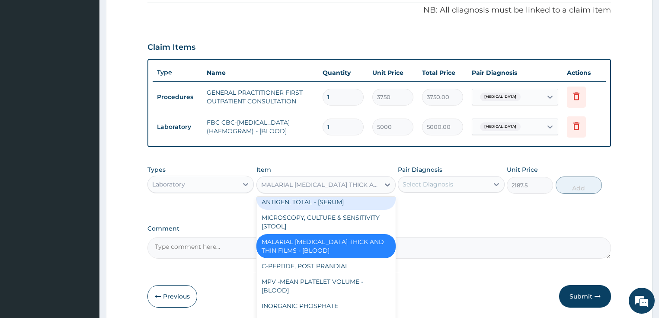
click at [410, 182] on div "Select Diagnosis" at bounding box center [428, 184] width 51 height 9
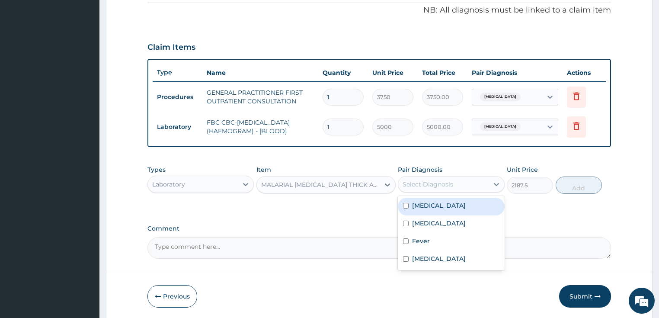
click at [418, 205] on label "Malaria" at bounding box center [439, 205] width 54 height 9
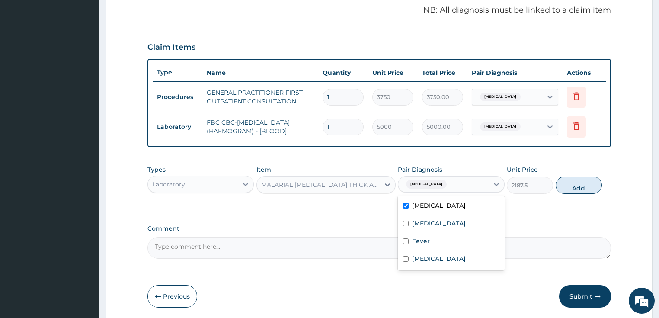
checkbox input "true"
click at [595, 184] on button "Add" at bounding box center [579, 184] width 46 height 17
type input "0"
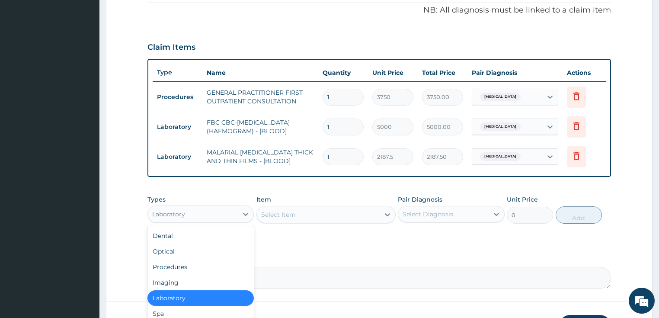
click at [203, 221] on div "Laboratory" at bounding box center [200, 213] width 107 height 17
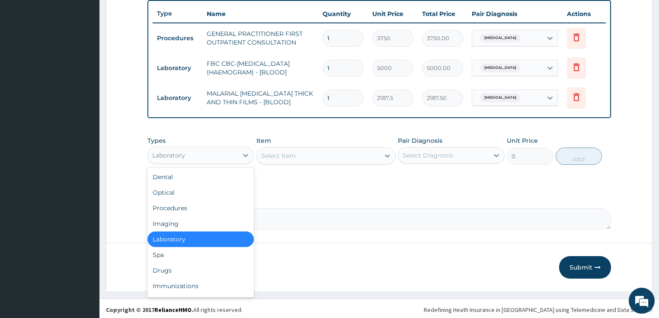
scroll to position [323, 0]
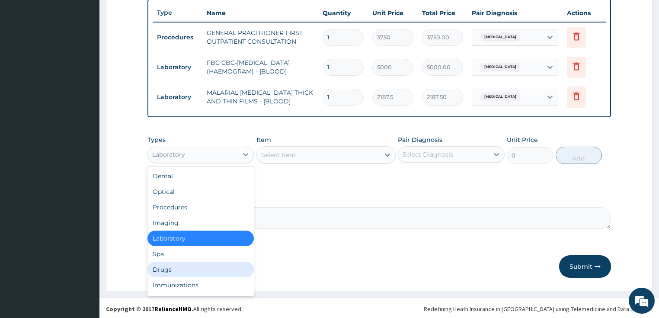
click at [178, 265] on div "Drugs" at bounding box center [200, 270] width 107 height 16
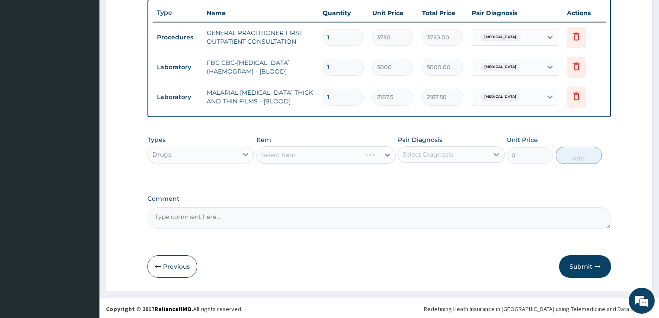
click at [280, 146] on div "Select Item" at bounding box center [325, 154] width 139 height 17
click at [276, 154] on div "Select Item" at bounding box center [278, 154] width 35 height 9
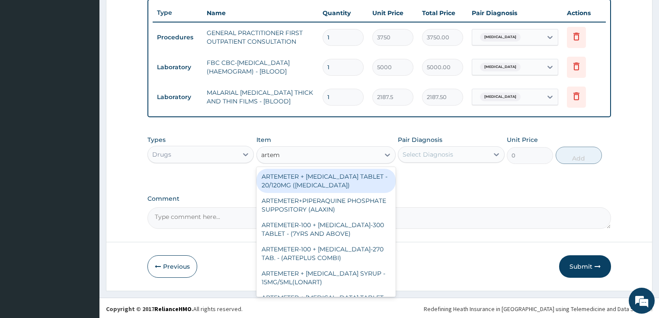
type input "arteme"
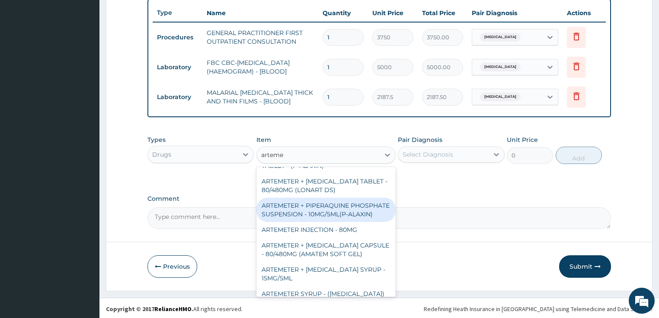
scroll to position [242, 0]
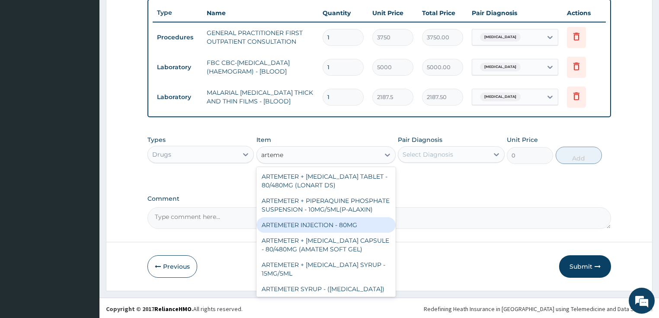
click at [340, 233] on div "ARTEMETER INJECTION - 80MG" at bounding box center [325, 225] width 139 height 16
type input "475.99999999999994"
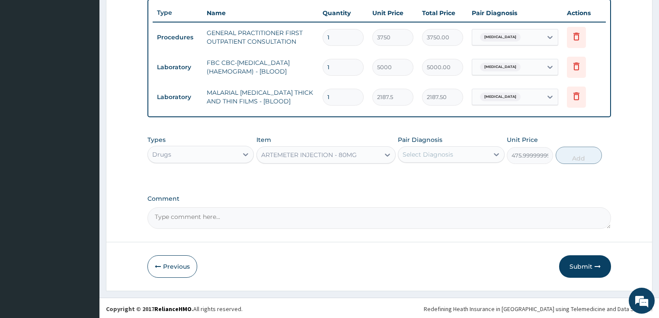
click at [447, 143] on div "Pair Diagnosis Select Diagnosis" at bounding box center [451, 149] width 107 height 29
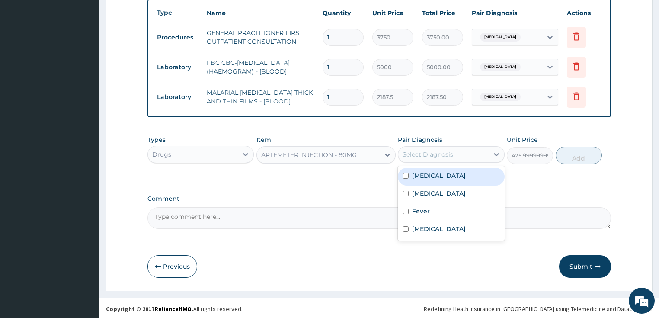
click at [444, 150] on div "Select Diagnosis" at bounding box center [428, 154] width 51 height 9
click at [435, 176] on div "Malaria" at bounding box center [451, 177] width 107 height 18
checkbox input "true"
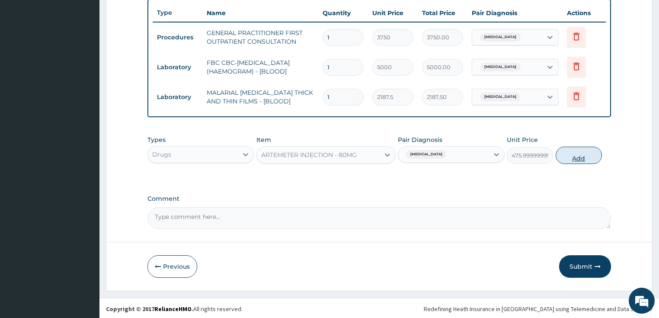
click at [569, 161] on button "Add" at bounding box center [579, 155] width 46 height 17
type input "0"
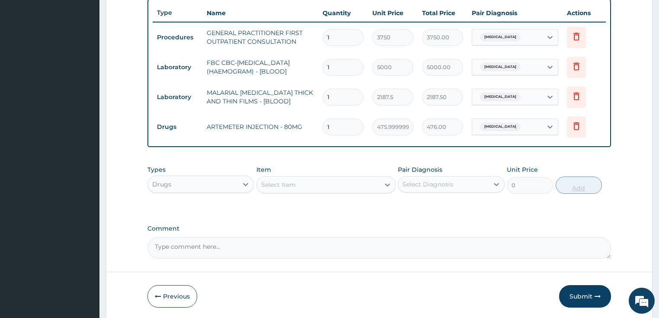
type input "0.00"
type input "3"
type input "1428.00"
type input "3"
click at [288, 181] on div "Select Item" at bounding box center [278, 184] width 35 height 9
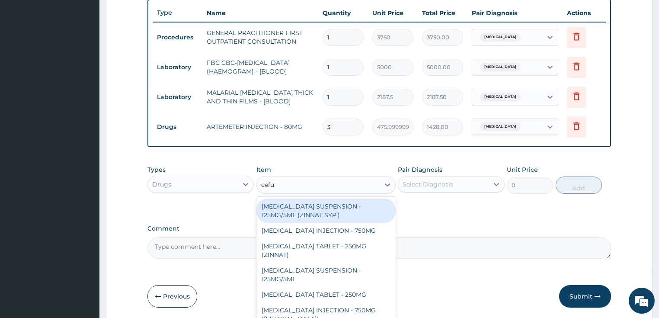
type input "cefur"
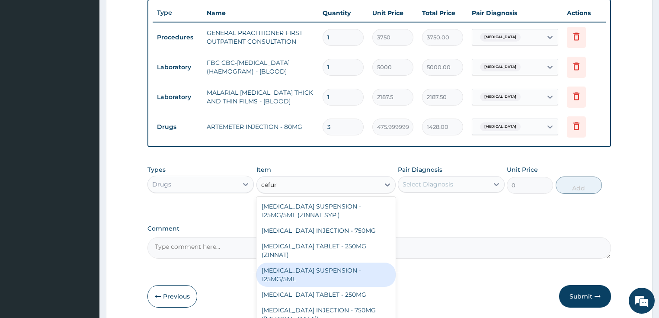
drag, startPoint x: 360, startPoint y: 256, endPoint x: 407, endPoint y: 217, distance: 61.5
click at [360, 262] on div "CEFUROXIME SUSPENSION - 125MG/5ML" at bounding box center [325, 274] width 139 height 24
type input "3919.9999999999995"
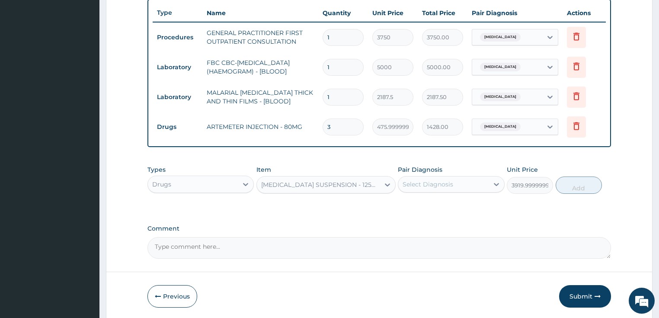
click at [436, 192] on div "Types Drugs Item option CEFUROXIME SUSPENSION - 125MG/5ML, selected. Select is …" at bounding box center [379, 179] width 464 height 37
click at [438, 186] on div "Select Diagnosis" at bounding box center [428, 184] width 51 height 9
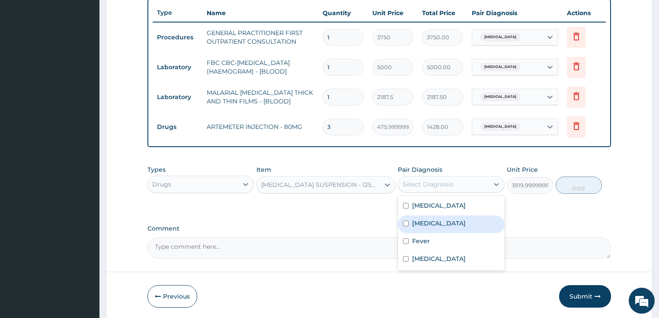
drag, startPoint x: 428, startPoint y: 216, endPoint x: 459, endPoint y: 206, distance: 32.8
click at [428, 216] on div "Sepsis" at bounding box center [451, 224] width 107 height 18
checkbox input "true"
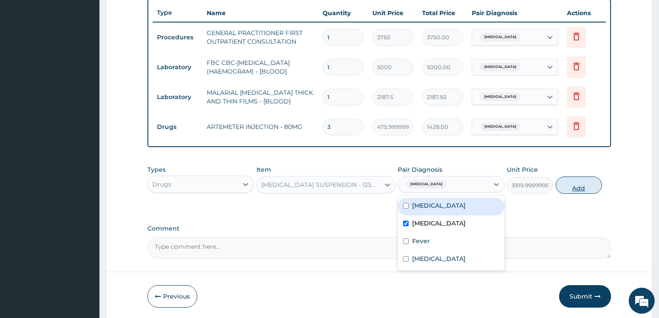
click at [588, 181] on button "Add" at bounding box center [579, 184] width 46 height 17
type input "0"
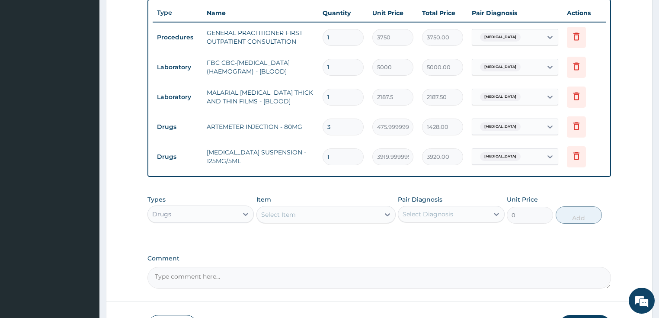
click at [278, 208] on div "Select Item" at bounding box center [318, 215] width 123 height 14
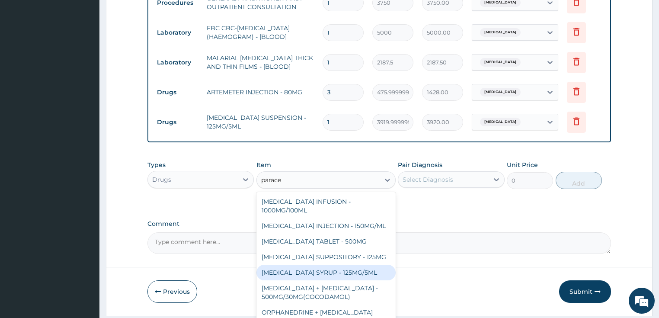
scroll to position [35, 0]
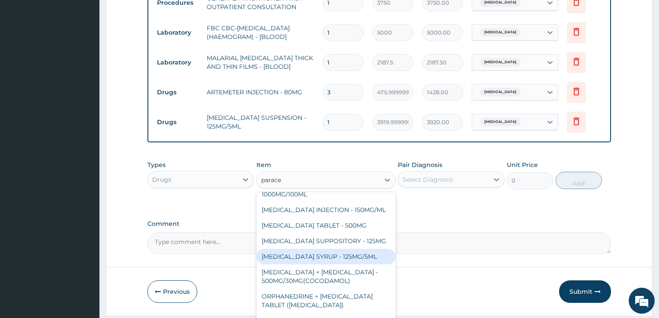
click at [333, 265] on div "PARACETAMOL INFUSION - 1000MG/100ML PARACETAMOL INJECTION - 150MG/ML PARACETAMO…" at bounding box center [325, 257] width 139 height 130
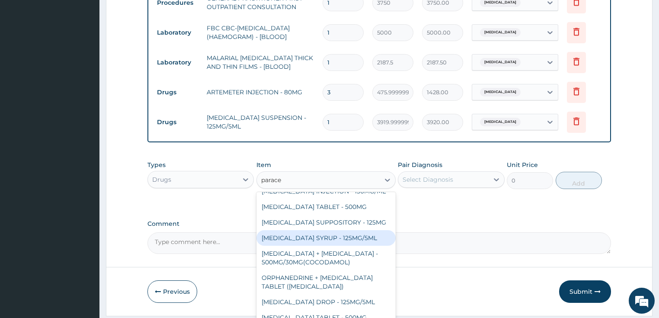
type input "parace"
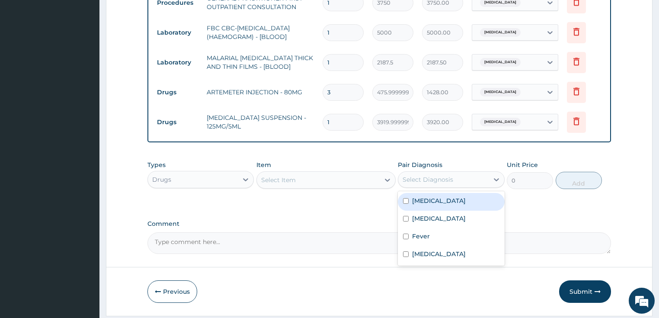
click at [436, 185] on div "Select Diagnosis" at bounding box center [451, 179] width 107 height 16
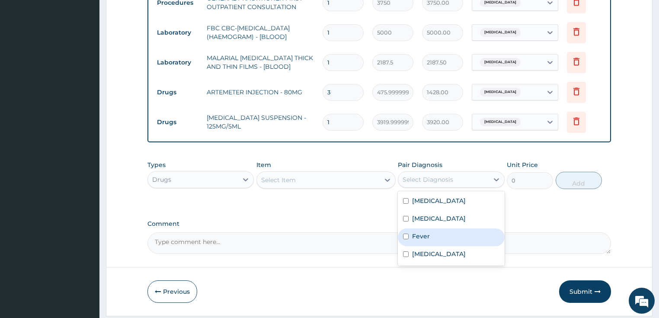
drag, startPoint x: 434, startPoint y: 237, endPoint x: 396, endPoint y: 211, distance: 45.7
click at [433, 237] on div "Fever" at bounding box center [451, 237] width 107 height 18
checkbox input "true"
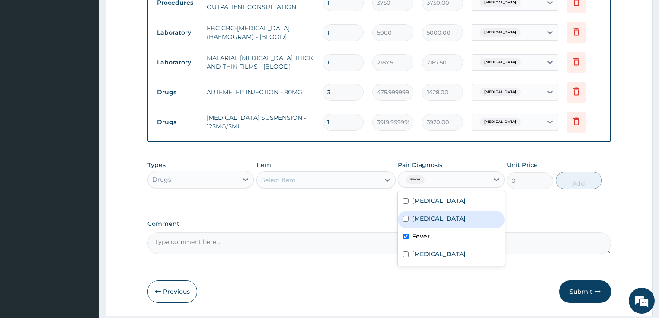
click at [326, 185] on div "Select Item" at bounding box center [318, 180] width 123 height 14
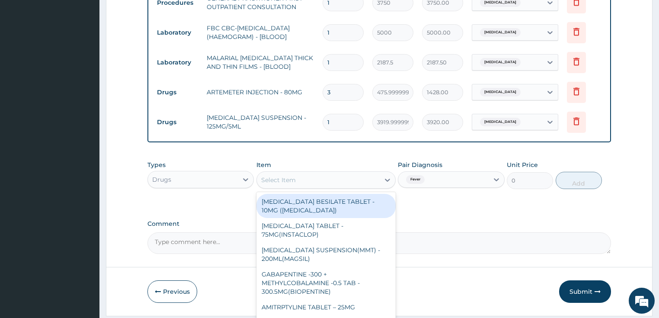
click at [322, 173] on div "Select Item" at bounding box center [318, 180] width 123 height 14
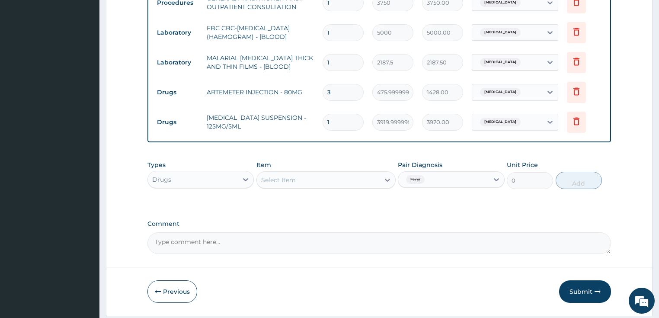
click at [322, 173] on div "Select Item" at bounding box center [318, 180] width 123 height 14
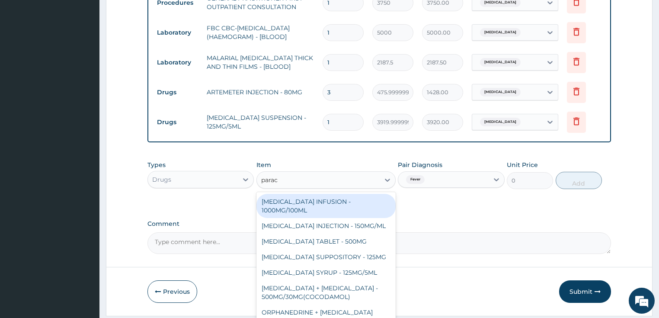
type input "parace"
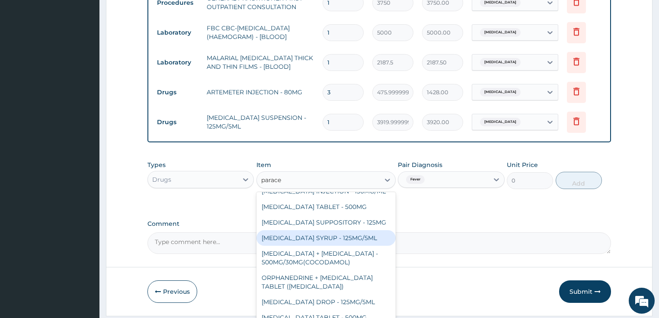
click at [346, 235] on div "PARACETAMOL SYRUP - 125MG/5ML" at bounding box center [325, 238] width 139 height 16
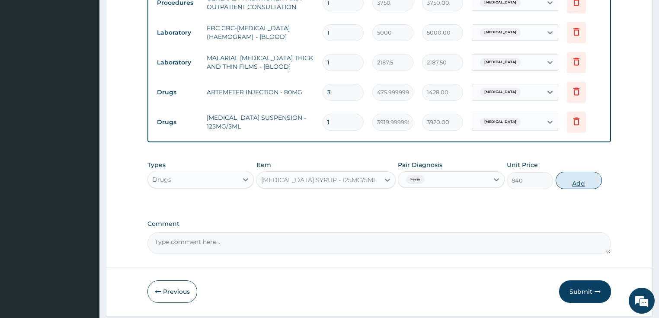
click at [559, 182] on button "Add" at bounding box center [579, 180] width 46 height 17
type input "0"
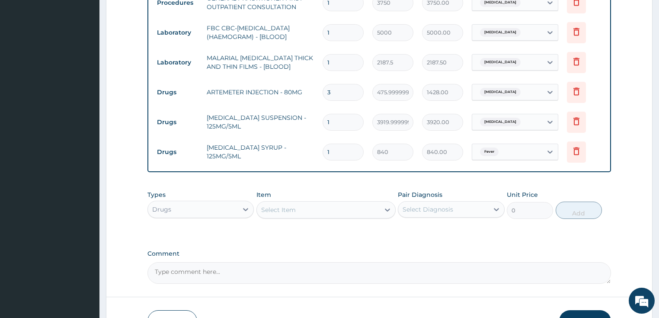
click at [280, 207] on div "Select Item" at bounding box center [278, 209] width 35 height 9
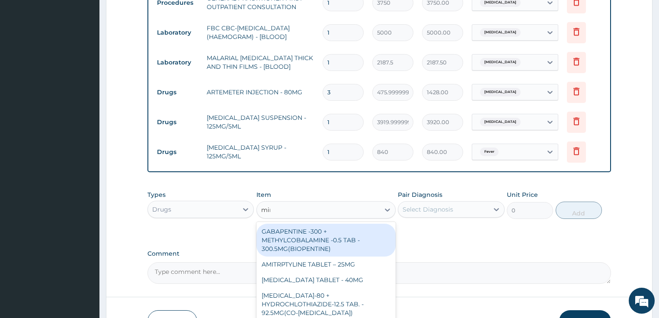
type input "mine"
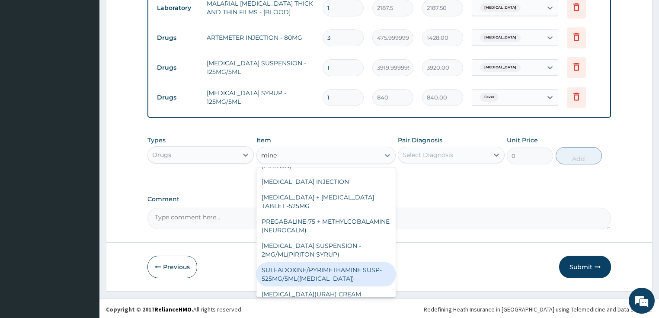
scroll to position [69, 0]
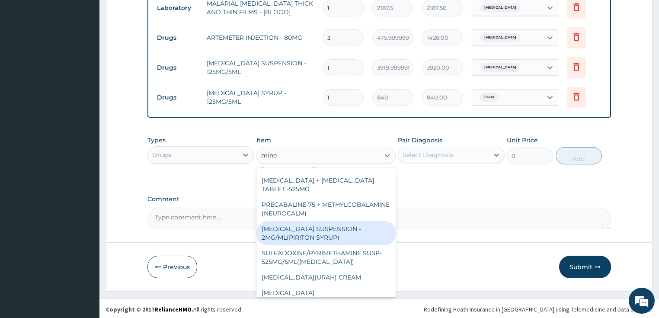
click at [332, 235] on div "CHLORPHENIRAMINE SUSPENSION - 2MG/ML(PIRITON SYRUP)" at bounding box center [325, 233] width 139 height 24
type input "840"
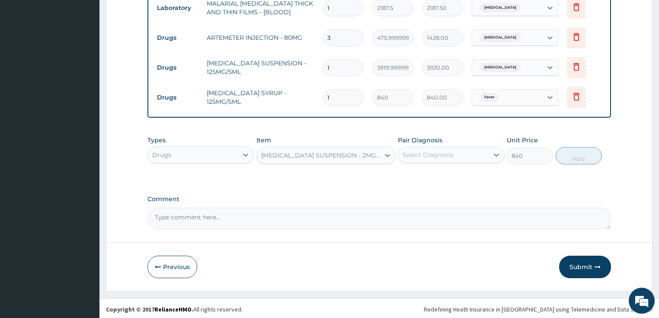
click at [473, 153] on div "Select Diagnosis" at bounding box center [443, 155] width 90 height 14
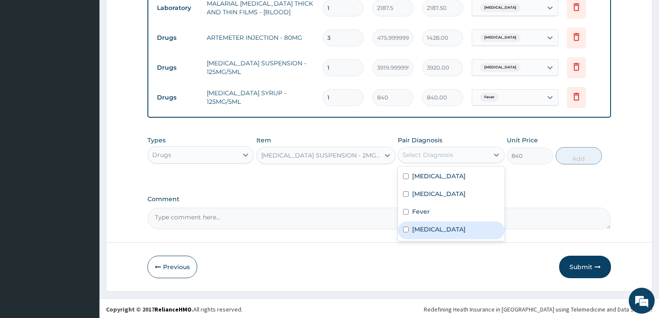
click at [452, 225] on label "Upper respiratory infection" at bounding box center [439, 229] width 54 height 9
checkbox input "true"
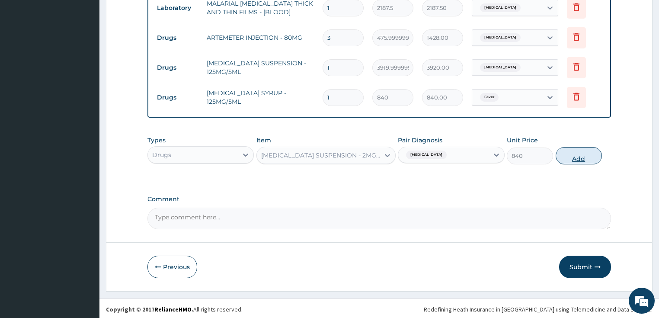
click at [585, 160] on button "Add" at bounding box center [579, 155] width 46 height 17
type input "0"
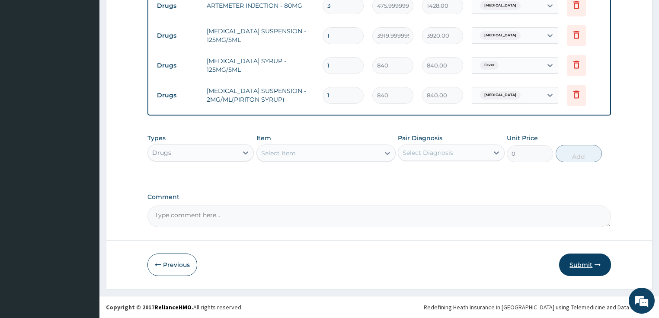
click at [591, 269] on button "Submit" at bounding box center [585, 264] width 52 height 22
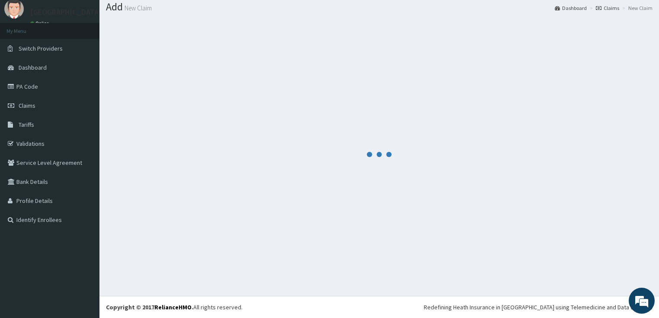
scroll to position [26, 0]
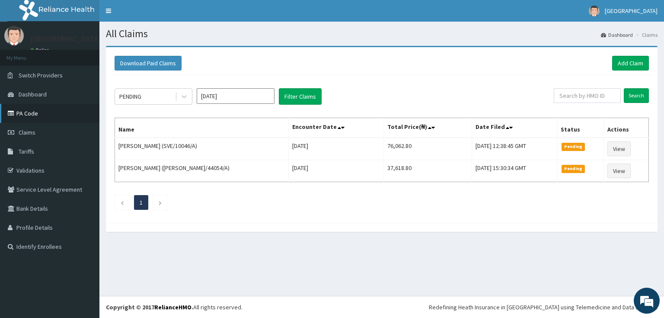
click at [37, 110] on link "PA Code" at bounding box center [49, 113] width 99 height 19
